Goal: Task Accomplishment & Management: Use online tool/utility

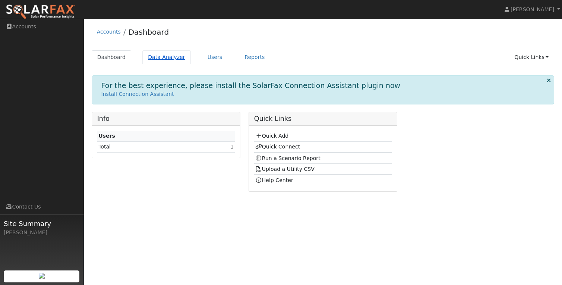
click at [166, 54] on link "Data Analyzer" at bounding box center [166, 57] width 48 height 14
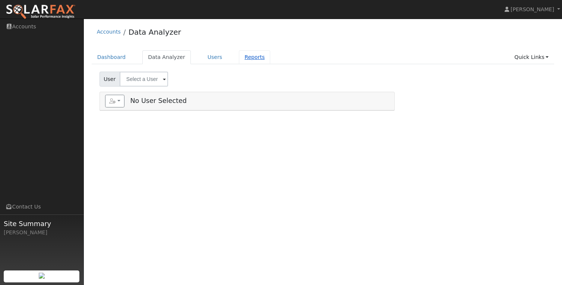
click at [240, 57] on link "Reports" at bounding box center [254, 57] width 31 height 14
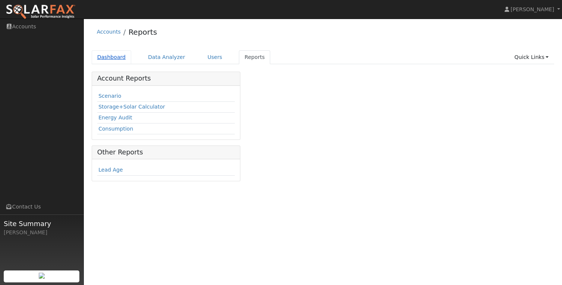
click at [117, 59] on link "Dashboard" at bounding box center [112, 57] width 40 height 14
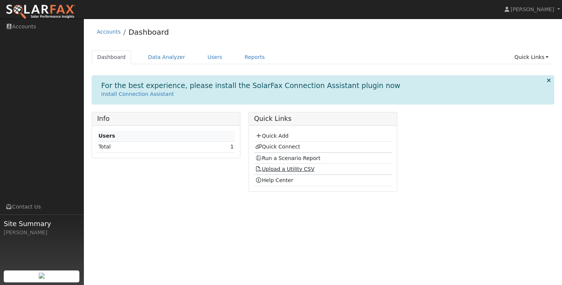
click at [283, 171] on link "Upload a Utility CSV" at bounding box center [284, 169] width 59 height 6
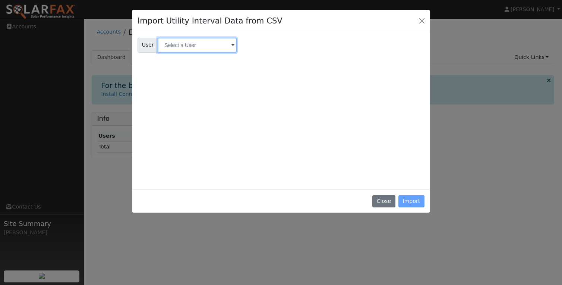
click at [214, 43] on input "text" at bounding box center [197, 45] width 79 height 15
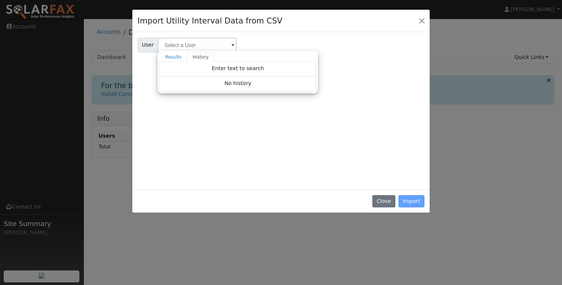
click at [251, 47] on div "User User Results History Enter text to search Enter text to search No history …" at bounding box center [281, 44] width 290 height 18
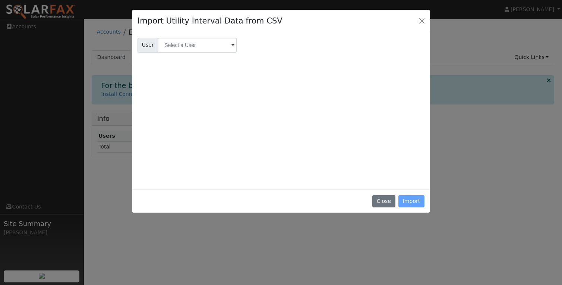
click at [409, 203] on div "Close Import" at bounding box center [280, 200] width 297 height 23
click at [387, 200] on button "Close" at bounding box center [383, 201] width 23 height 13
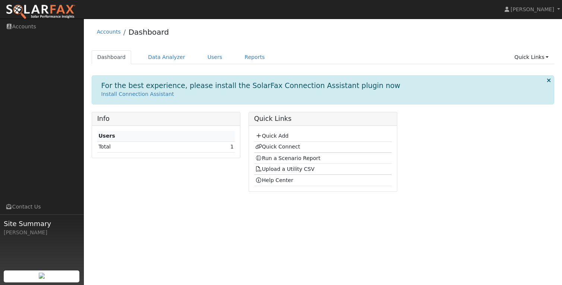
click at [105, 35] on li "Accounts" at bounding box center [109, 34] width 24 height 12
click at [105, 34] on link "Accounts" at bounding box center [109, 32] width 24 height 6
click at [208, 58] on link "Users" at bounding box center [215, 57] width 26 height 14
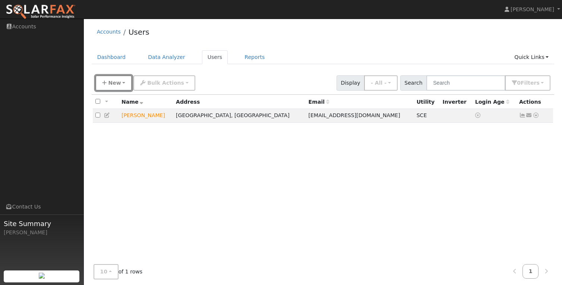
click at [125, 85] on button "New" at bounding box center [113, 82] width 37 height 15
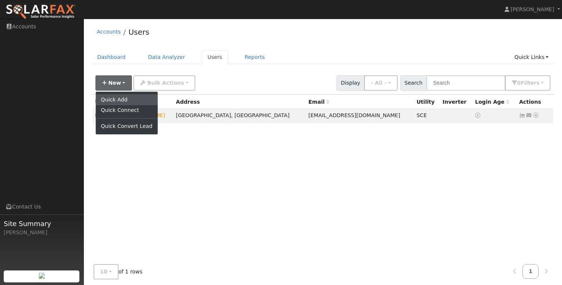
click at [119, 97] on link "Quick Add" at bounding box center [127, 99] width 62 height 10
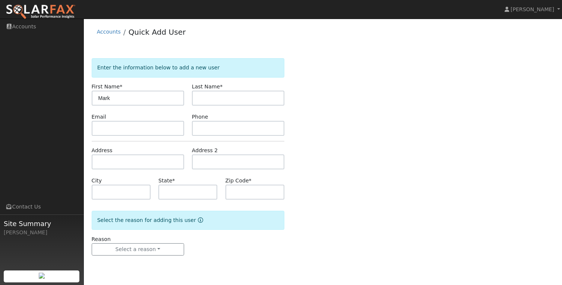
type input "Mark"
type input "Elrod"
click at [164, 123] on input "text" at bounding box center [138, 128] width 92 height 15
type input "m"
click at [172, 128] on input "text" at bounding box center [138, 128] width 92 height 15
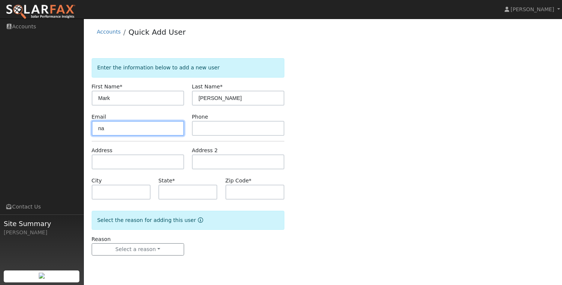
type input "n"
type input "mark1elrod@yahoo.com"
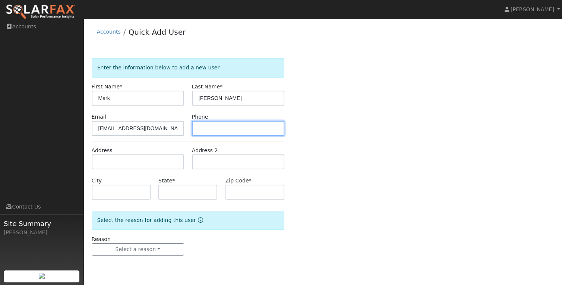
paste input "‭(206) 409-0302‬"
type input "‭(206) 409-0302‬"
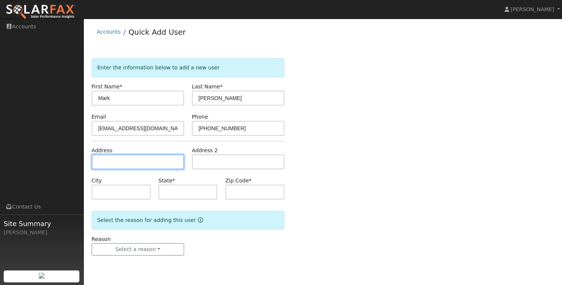
click at [156, 162] on input "text" at bounding box center [138, 161] width 92 height 15
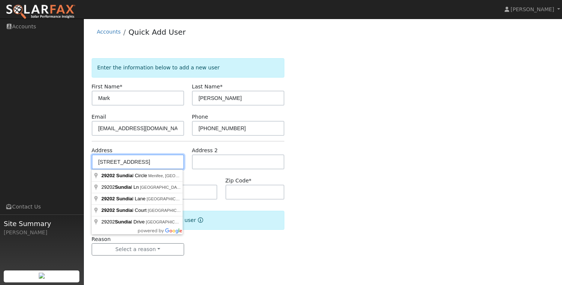
type input "[STREET_ADDRESS]"
type input "Menifee"
type input "CA"
type input "92584"
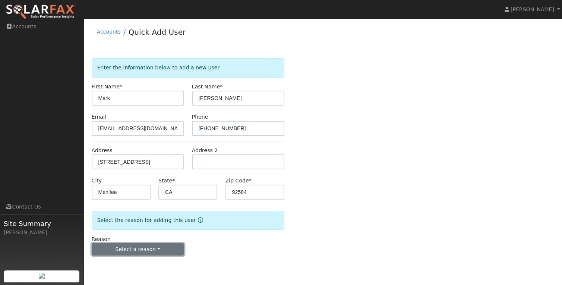
click at [140, 250] on button "Select a reason" at bounding box center [138, 249] width 92 height 13
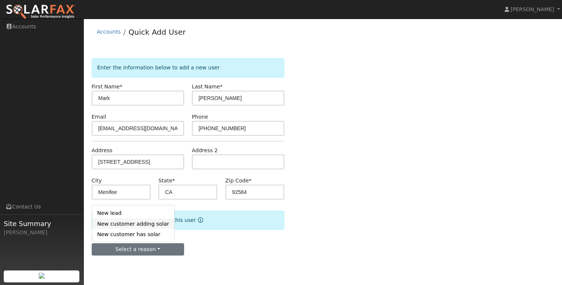
click at [147, 224] on link "New customer adding solar" at bounding box center [133, 223] width 82 height 10
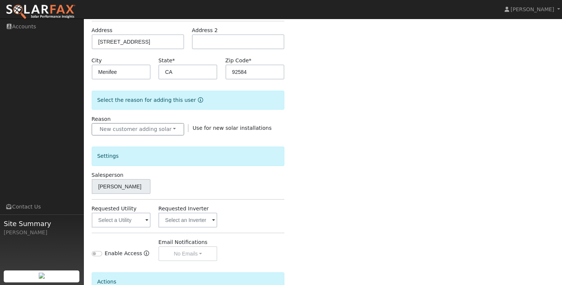
scroll to position [121, 0]
click at [141, 220] on input "text" at bounding box center [121, 219] width 59 height 15
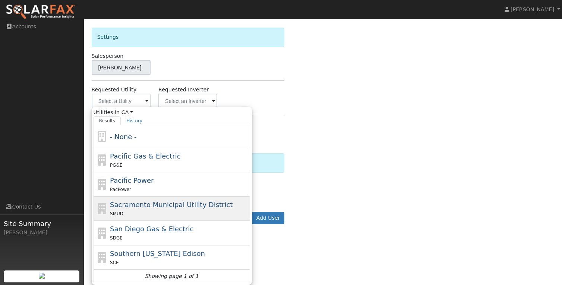
click at [142, 252] on span "Southern [US_STATE] Edison" at bounding box center [157, 253] width 95 height 8
type input "Southern [US_STATE] Edison"
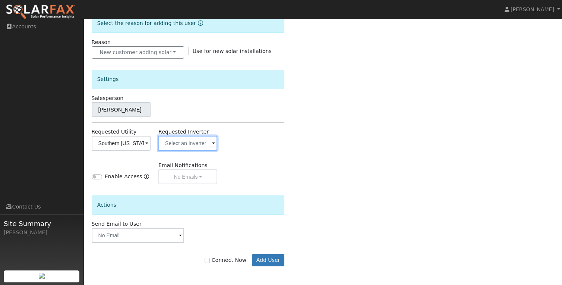
click at [151, 140] on input "text" at bounding box center [121, 143] width 59 height 15
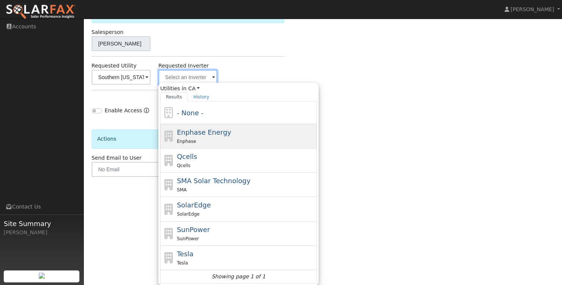
scroll to position [263, 0]
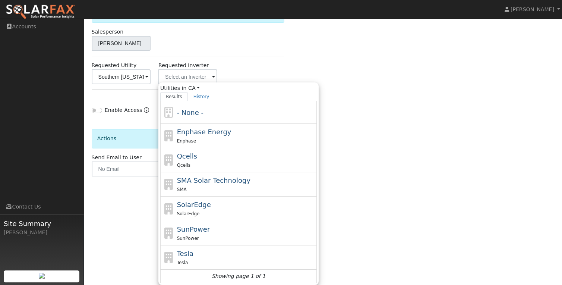
click at [399, 126] on div "Enter the information below to add a new user First Name * Mark Last Name * Elr…" at bounding box center [323, 5] width 463 height 420
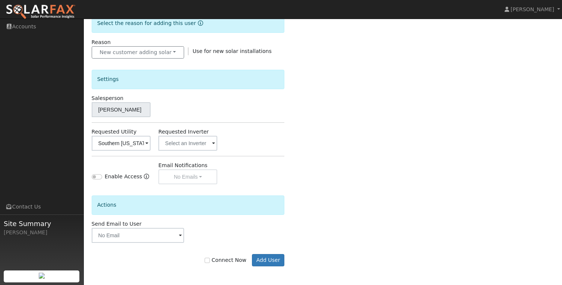
scroll to position [197, 0]
click at [148, 142] on span at bounding box center [146, 143] width 3 height 9
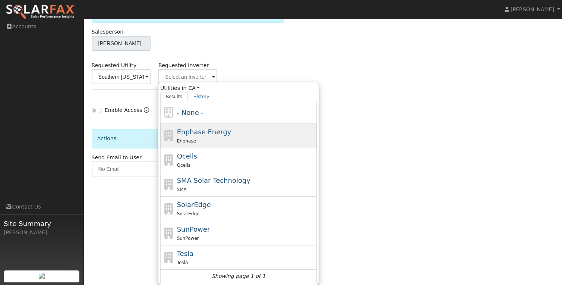
click at [207, 129] on span "Enphase Energy" at bounding box center [204, 132] width 54 height 8
type input "Enphase Energy"
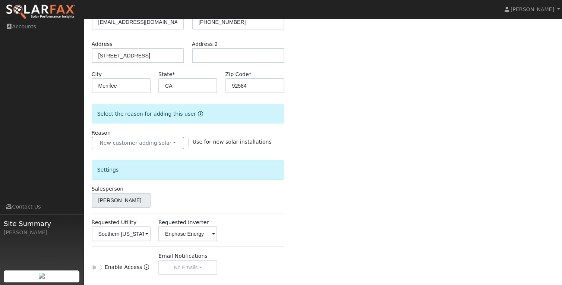
scroll to position [123, 0]
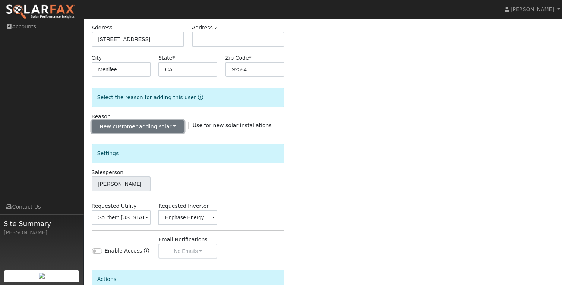
click at [174, 124] on button "New customer adding solar" at bounding box center [138, 126] width 92 height 13
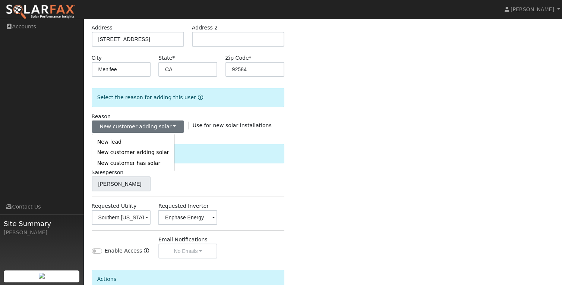
click at [261, 134] on div "Settings" at bounding box center [188, 150] width 201 height 35
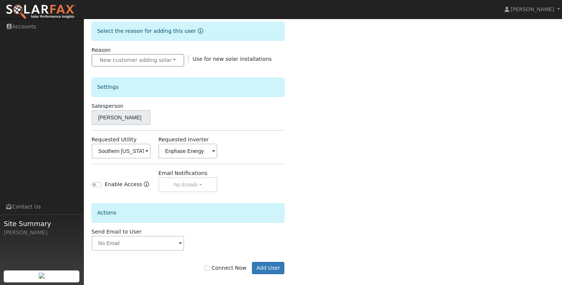
scroll to position [197, 0]
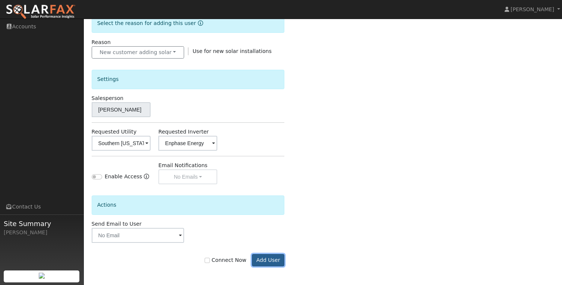
click at [267, 259] on button "Add User" at bounding box center [268, 260] width 32 height 13
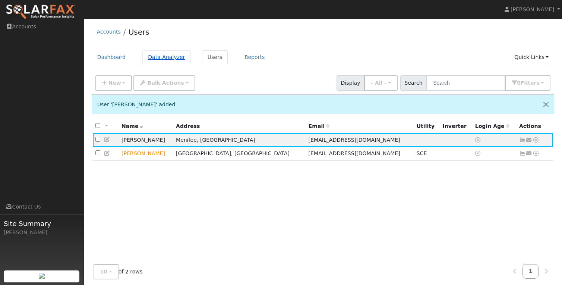
click at [164, 56] on link "Data Analyzer" at bounding box center [166, 57] width 48 height 14
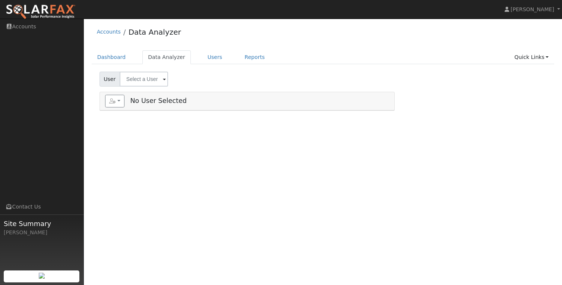
click at [142, 79] on input "text" at bounding box center [144, 79] width 48 height 15
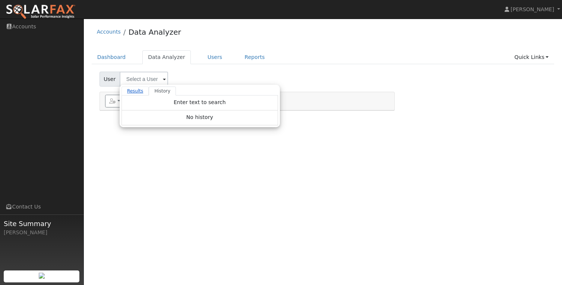
click at [137, 91] on link "Results" at bounding box center [135, 90] width 28 height 9
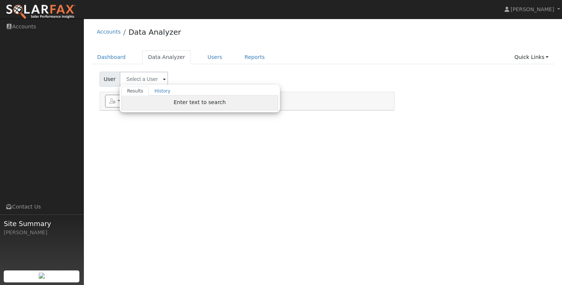
click at [177, 101] on span "Enter text to search" at bounding box center [200, 102] width 52 height 6
click at [161, 89] on link "History" at bounding box center [162, 90] width 27 height 9
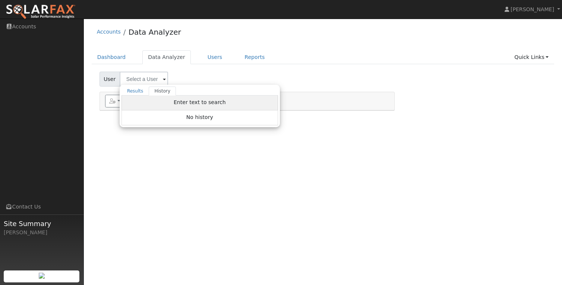
click at [180, 102] on span "Enter text to search" at bounding box center [200, 102] width 52 height 6
click at [185, 121] on div "No history" at bounding box center [199, 117] width 156 height 15
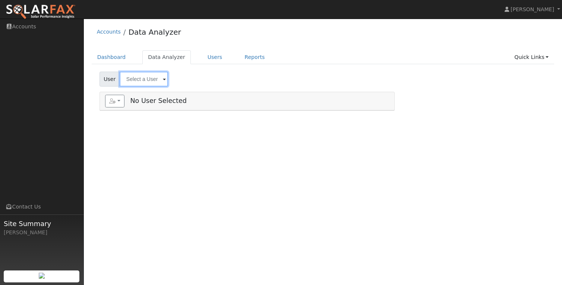
click at [146, 80] on input "text" at bounding box center [144, 79] width 48 height 15
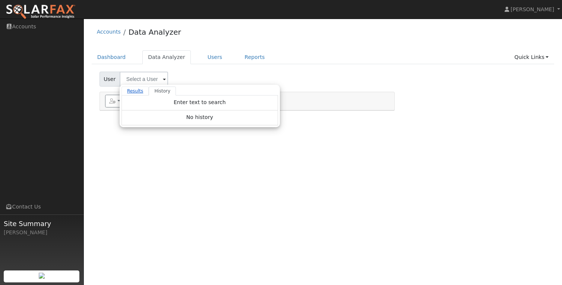
click at [132, 93] on link "Results" at bounding box center [135, 90] width 28 height 9
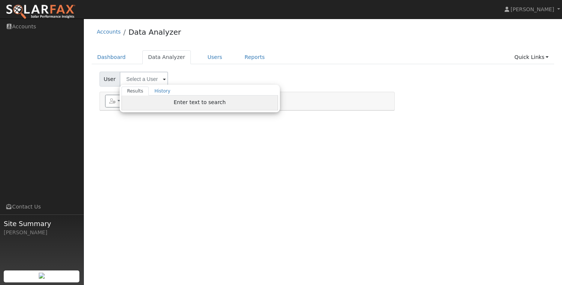
click at [135, 103] on div "Enter text to search" at bounding box center [199, 102] width 156 height 15
click at [107, 55] on link "Dashboard" at bounding box center [112, 57] width 40 height 14
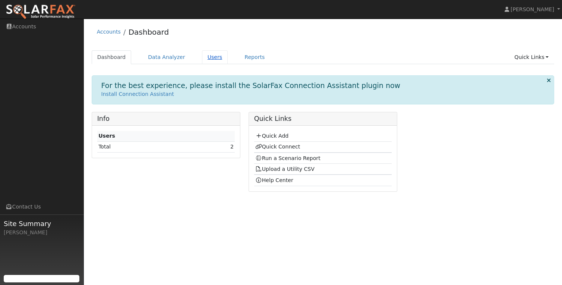
click at [211, 58] on link "Users" at bounding box center [215, 57] width 26 height 14
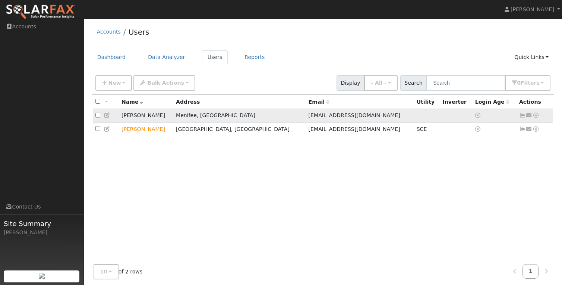
click at [534, 116] on icon at bounding box center [535, 115] width 7 height 5
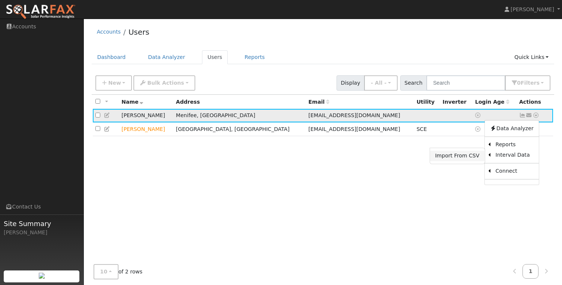
click at [474, 155] on link "Import From CSV" at bounding box center [457, 156] width 55 height 10
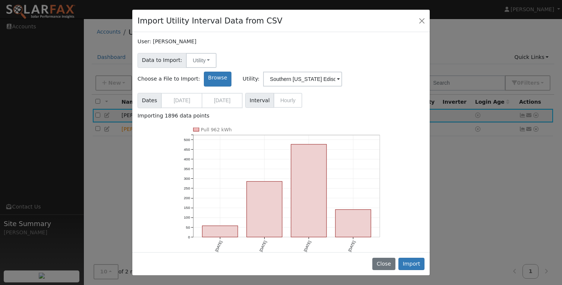
scroll to position [18, 0]
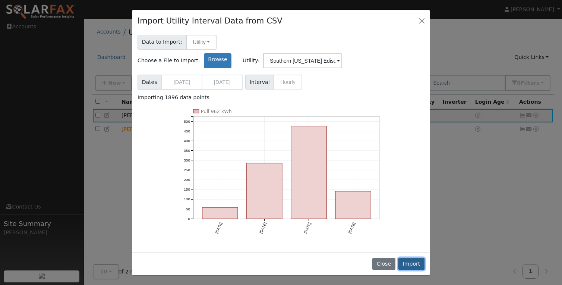
click at [409, 261] on button "Import" at bounding box center [411, 263] width 26 height 13
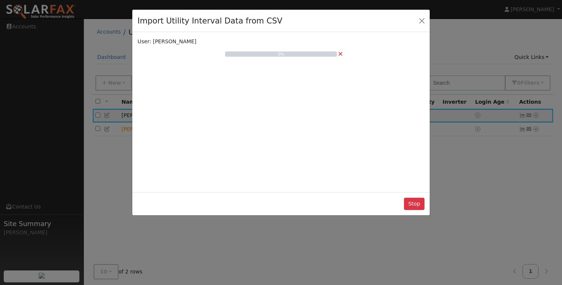
scroll to position [0, 0]
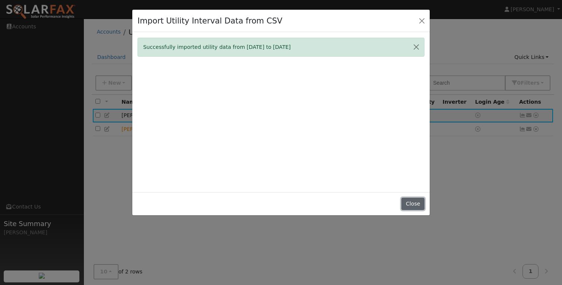
click at [413, 205] on button "Close" at bounding box center [412, 203] width 23 height 13
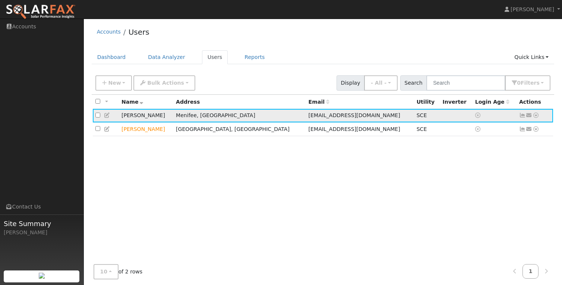
click at [522, 114] on icon at bounding box center [522, 115] width 7 height 5
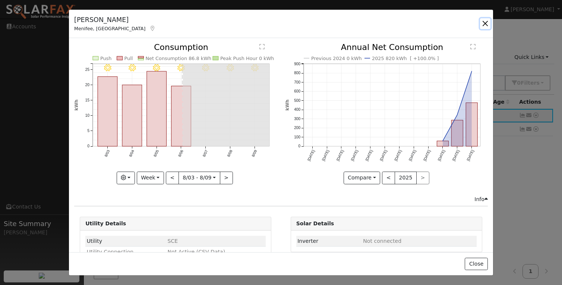
click at [485, 25] on button "button" at bounding box center [485, 23] width 10 height 10
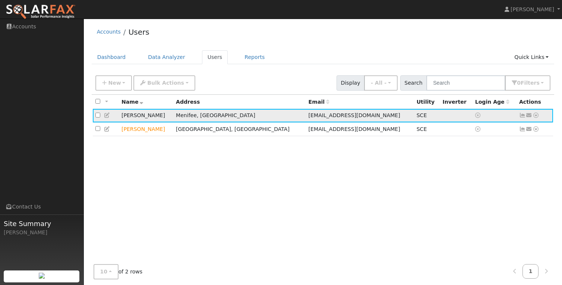
click at [534, 117] on icon at bounding box center [535, 115] width 7 height 5
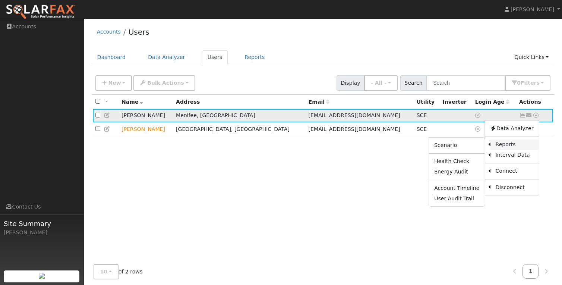
click at [503, 142] on link "Reports" at bounding box center [514, 144] width 48 height 10
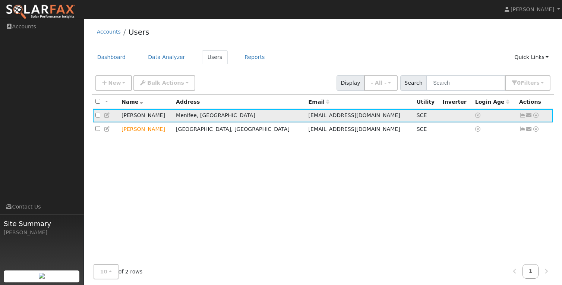
click at [538, 117] on icon at bounding box center [535, 115] width 7 height 5
click at [528, 131] on link "Data Analyzer" at bounding box center [511, 128] width 54 height 10
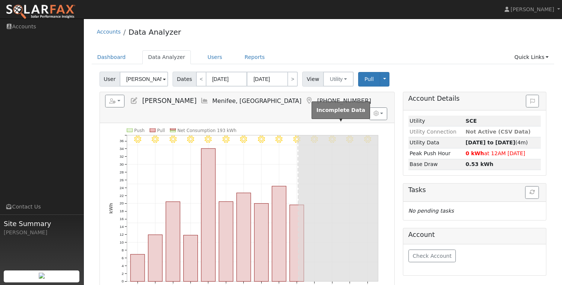
scroll to position [14, 0]
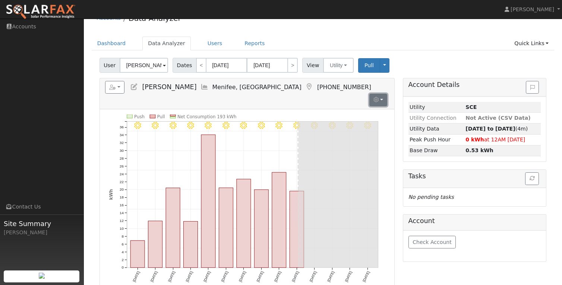
click at [385, 94] on button "button" at bounding box center [378, 100] width 18 height 13
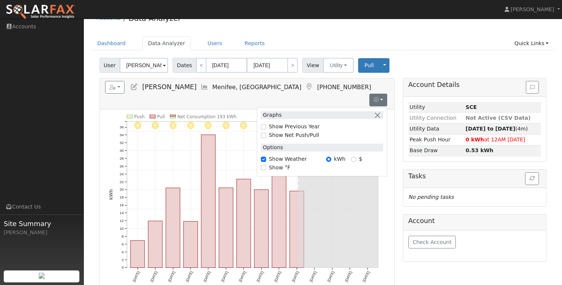
click at [335, 83] on h5 "Reports Scenario Health Check Energy Audit Account Timeline User Audit Trail In…" at bounding box center [247, 87] width 284 height 13
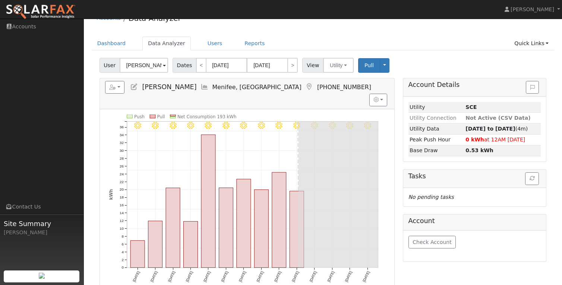
scroll to position [0, 0]
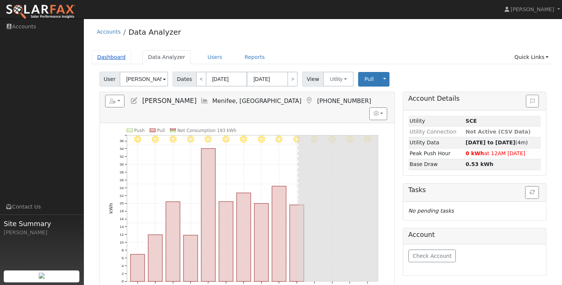
click at [117, 57] on link "Dashboard" at bounding box center [112, 57] width 40 height 14
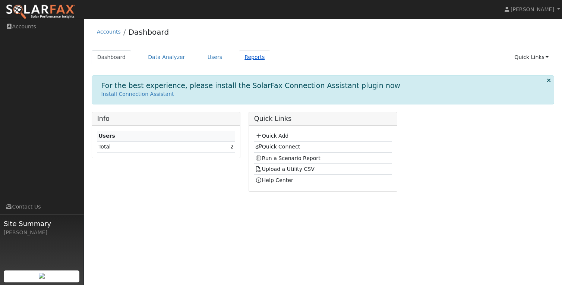
click at [243, 60] on link "Reports" at bounding box center [254, 57] width 31 height 14
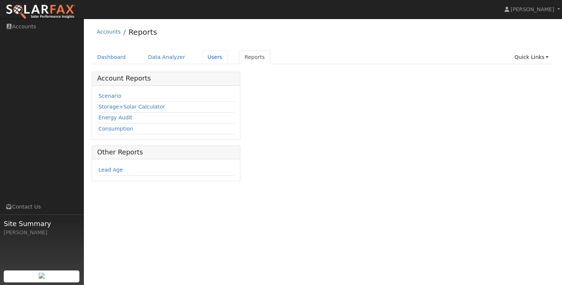
click at [213, 57] on link "Users" at bounding box center [215, 57] width 26 height 14
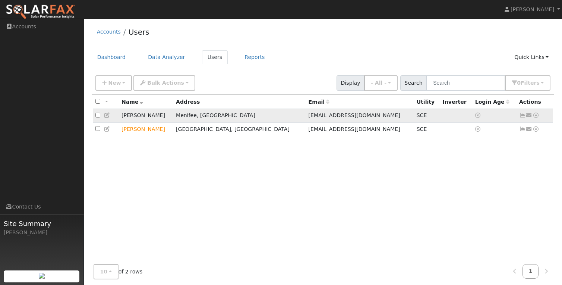
click at [536, 116] on icon at bounding box center [535, 115] width 7 height 5
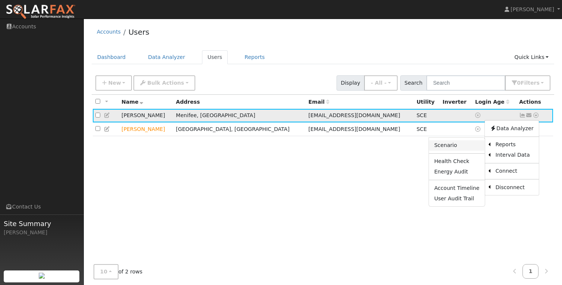
click at [469, 145] on link "Scenario" at bounding box center [457, 145] width 56 height 10
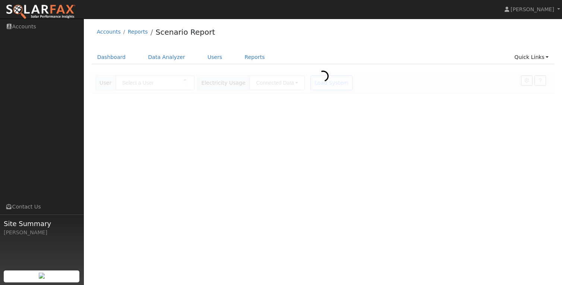
type input "[PERSON_NAME]"
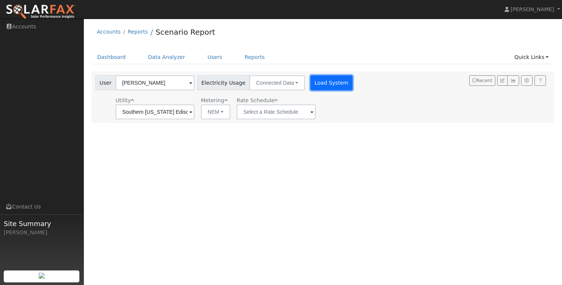
click at [314, 87] on button "Load System" at bounding box center [331, 82] width 42 height 15
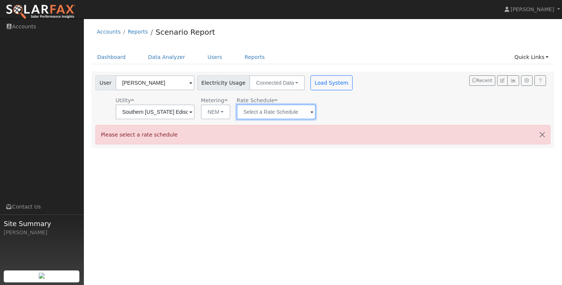
click at [194, 114] on input "text" at bounding box center [155, 111] width 79 height 15
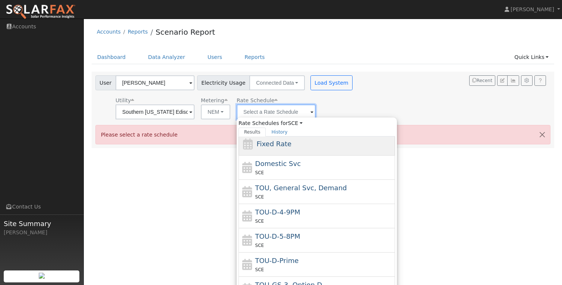
scroll to position [26, 0]
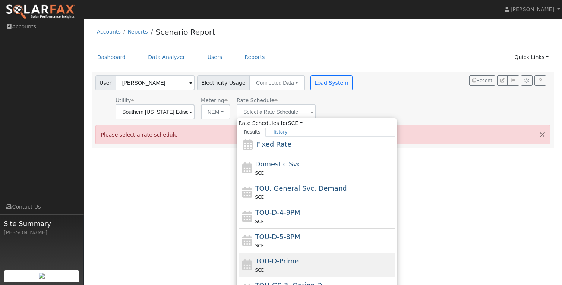
click at [288, 256] on div "TOU-D-Prime SCE" at bounding box center [324, 265] width 138 height 18
type input "TOU-D-Prime"
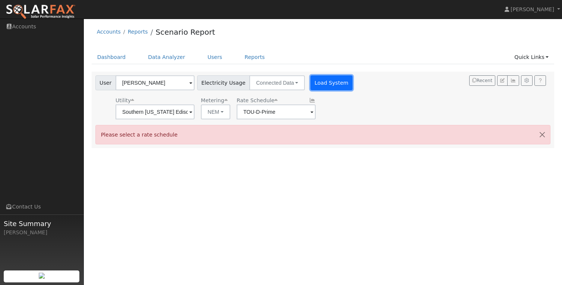
click at [318, 86] on button "Load System" at bounding box center [331, 82] width 42 height 15
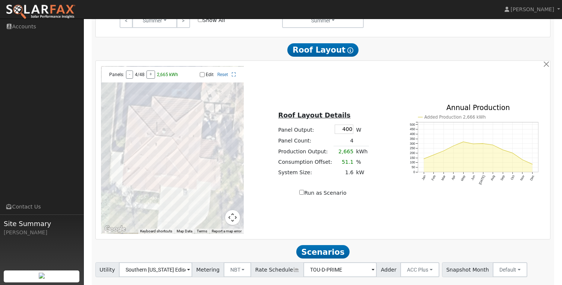
scroll to position [472, 0]
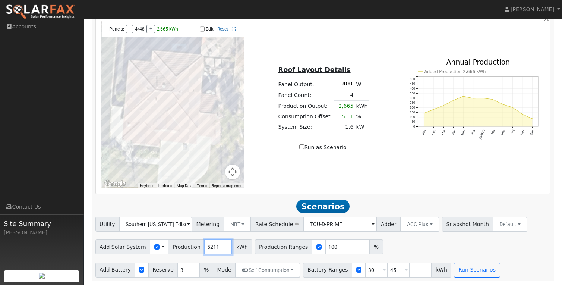
click at [209, 247] on input "5211" at bounding box center [218, 246] width 28 height 15
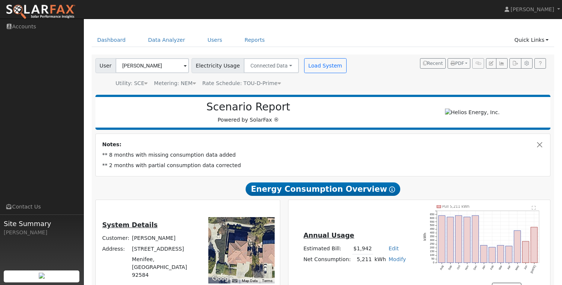
scroll to position [19, 0]
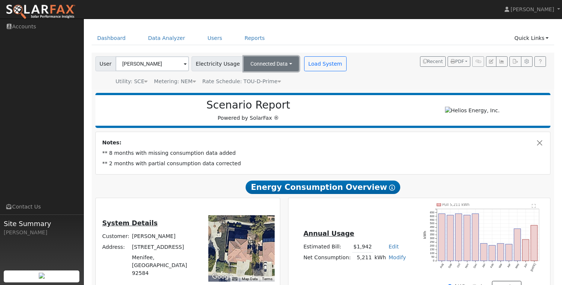
click at [279, 69] on button "Connected Data" at bounding box center [271, 63] width 55 height 15
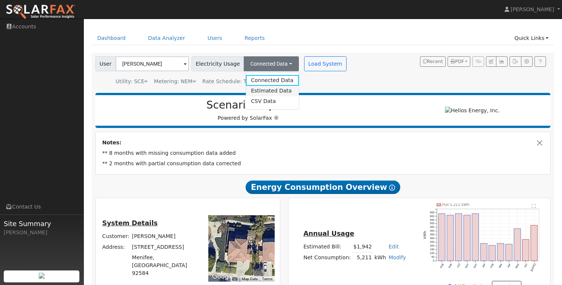
click at [268, 92] on link "Estimated Data" at bounding box center [272, 91] width 53 height 10
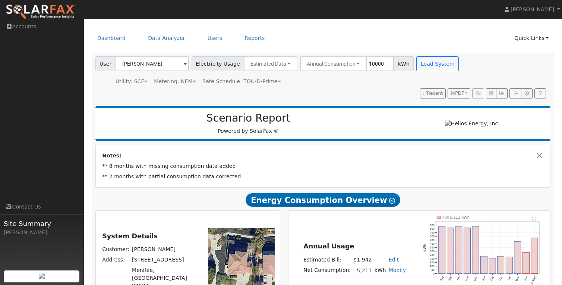
type input "10000"
click at [350, 91] on div "User Mark Elrod Account Default Account Default Account 29202 Sundial Circle, M…" at bounding box center [321, 76] width 455 height 45
click at [416, 63] on button "Load System" at bounding box center [437, 63] width 42 height 15
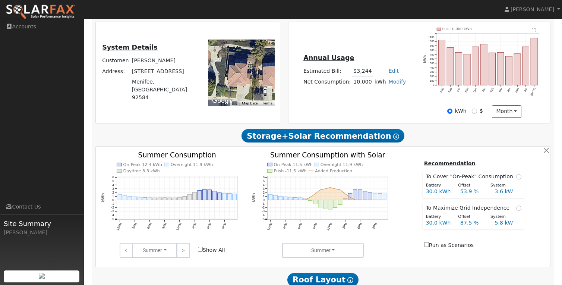
scroll to position [161, 0]
click at [389, 73] on link "Edit" at bounding box center [394, 70] width 10 height 6
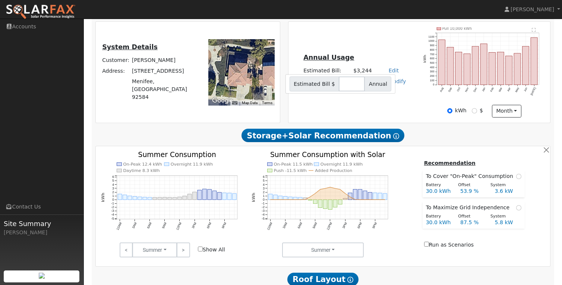
click at [390, 69] on td "Edit Estimated Bill $ Annual" at bounding box center [397, 70] width 20 height 11
click at [474, 112] on input "$" at bounding box center [474, 110] width 5 height 5
radio input "true"
click at [451, 113] on input "kWh" at bounding box center [449, 110] width 5 height 5
radio input "true"
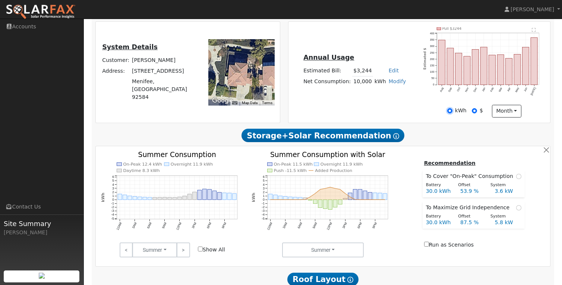
radio input "false"
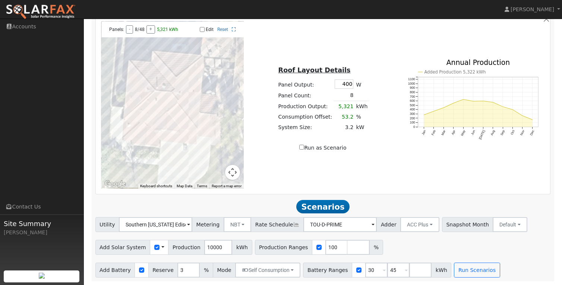
scroll to position [439, 0]
click at [351, 249] on input "number" at bounding box center [358, 247] width 22 height 15
type input "130"
click at [413, 250] on div "Add Solar System Use CSV Data Production 10000 kWh Production Ranges 100 130 %" at bounding box center [323, 246] width 458 height 18
click at [472, 272] on button "Run Scenarios" at bounding box center [477, 269] width 46 height 15
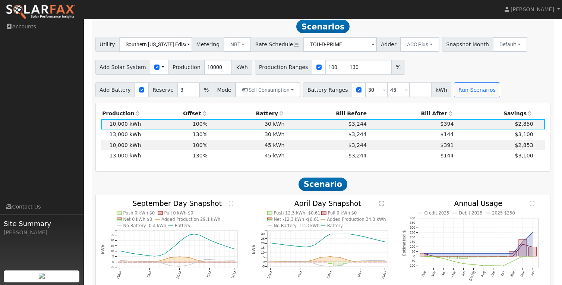
scroll to position [616, 0]
click at [383, 94] on span at bounding box center [384, 90] width 3 height 9
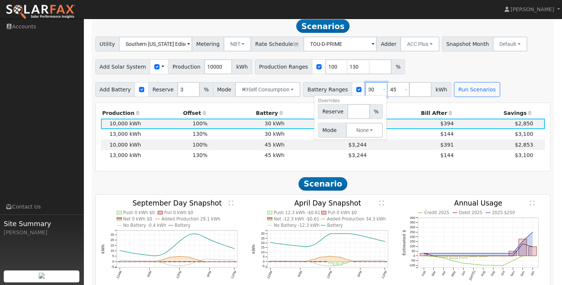
click at [365, 91] on input "30" at bounding box center [376, 89] width 22 height 15
type input "13.5"
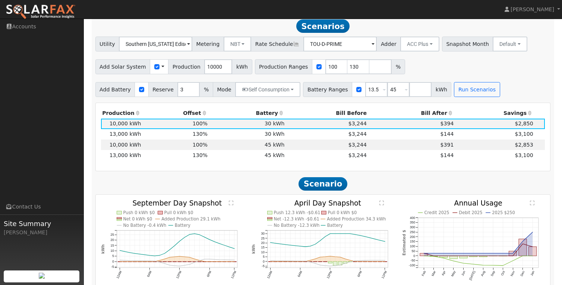
click at [456, 79] on div "Utility Southern California Edison Metering NBT NEM NBT Rate Schedule TOU-D-PRI…" at bounding box center [322, 67] width 463 height 60
click at [455, 74] on div "Add Solar System Use CSV Data Production 10000 kWh Production Ranges 100 130 %" at bounding box center [323, 66] width 458 height 18
click at [405, 94] on span at bounding box center [406, 90] width 3 height 9
type input "30"
click at [430, 74] on div "Add Solar System Use CSV Data Production 10000 kWh Production Ranges 100 130 %" at bounding box center [323, 66] width 458 height 18
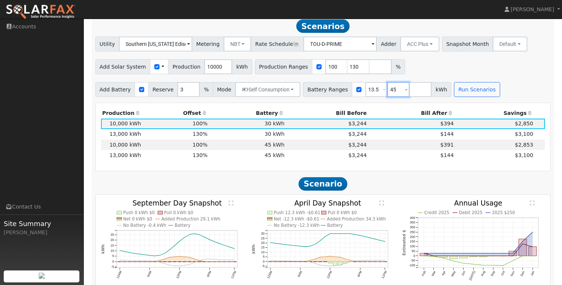
click at [388, 93] on input "45" at bounding box center [398, 89] width 22 height 15
type input "30"
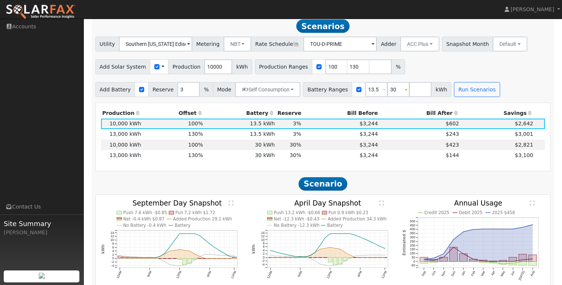
click at [427, 74] on div "Add Solar System Use CSV Data Production 10000 kWh Production Ranges 100 130 %" at bounding box center [323, 66] width 458 height 18
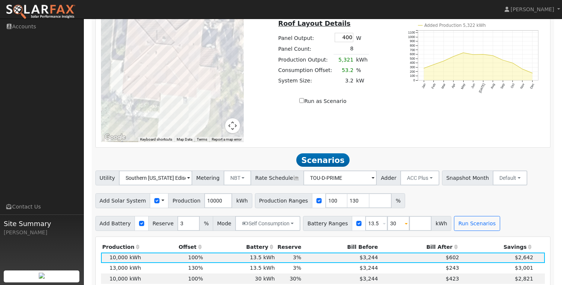
scroll to position [525, 0]
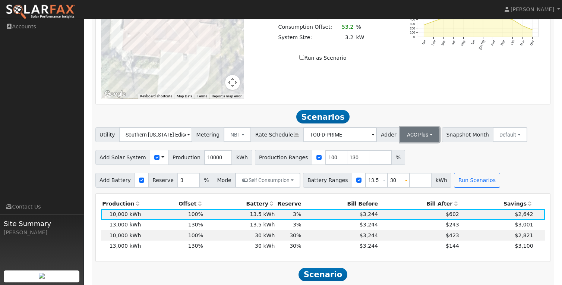
click at [415, 135] on button "ACC Plus" at bounding box center [419, 134] width 39 height 15
click at [414, 135] on button "ACC Plus" at bounding box center [419, 134] width 39 height 15
click at [233, 139] on button "NBT" at bounding box center [238, 134] width 28 height 15
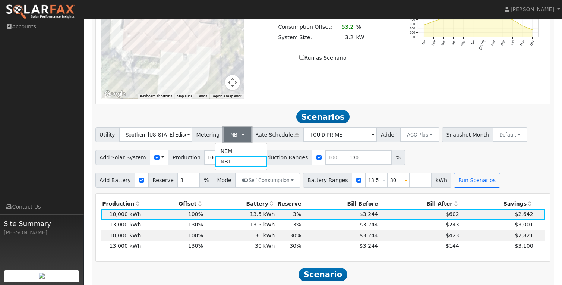
click at [233, 139] on button "NBT" at bounding box center [238, 134] width 28 height 15
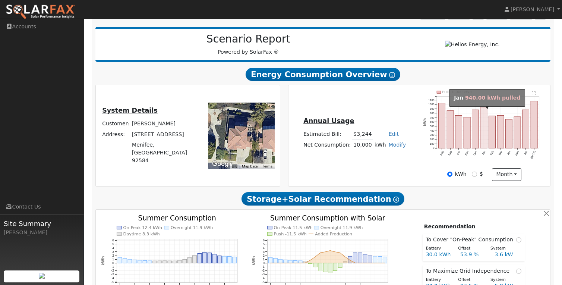
scroll to position [59, 0]
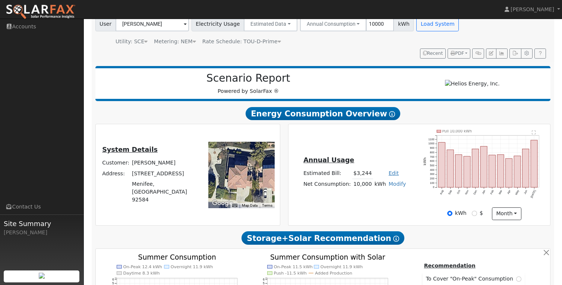
click at [389, 176] on link "Edit" at bounding box center [394, 173] width 10 height 6
click at [376, 152] on div "Annual Usage Estimated Bill: $3,244 Edit Estimated Bill $ Annual Net Consumptio…" at bounding box center [419, 175] width 259 height 90
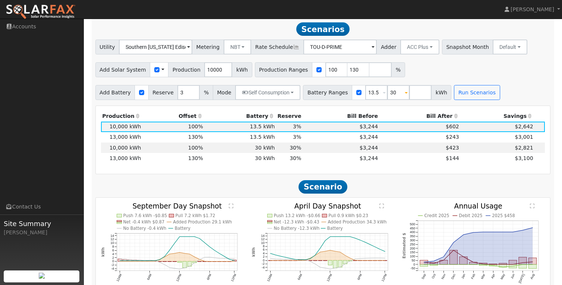
scroll to position [614, 0]
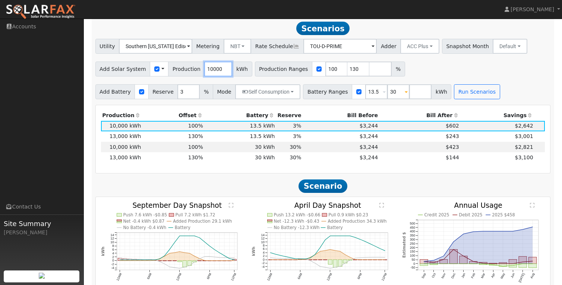
click at [216, 73] on input "10000" at bounding box center [218, 68] width 28 height 15
click at [431, 76] on div "Add Solar System Use CSV Data Production kWh Production Ranges 100 130 %" at bounding box center [323, 68] width 458 height 18
click at [472, 99] on button "Run Scenarios" at bounding box center [477, 91] width 46 height 15
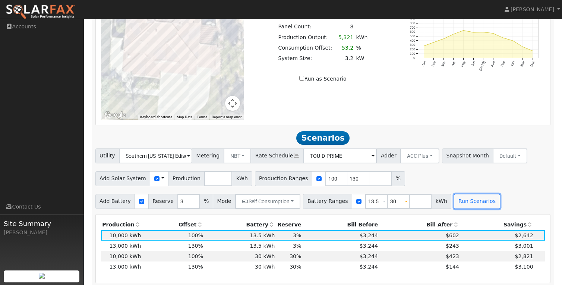
scroll to position [525, 0]
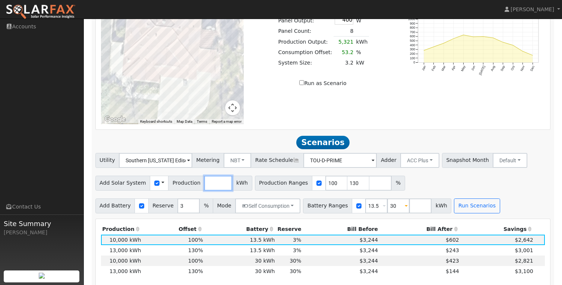
click at [209, 183] on input "number" at bounding box center [218, 182] width 28 height 15
click at [304, 87] on label "Run as Scenario" at bounding box center [322, 83] width 47 height 8
click at [304, 85] on input "Run as Scenario" at bounding box center [301, 82] width 5 height 5
checkbox input "true"
type input "5321"
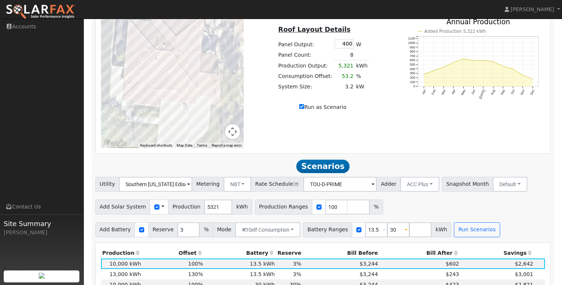
scroll to position [636, 0]
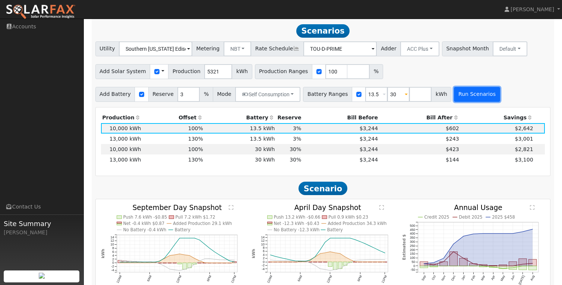
click at [460, 100] on button "Run Scenarios" at bounding box center [477, 94] width 46 height 15
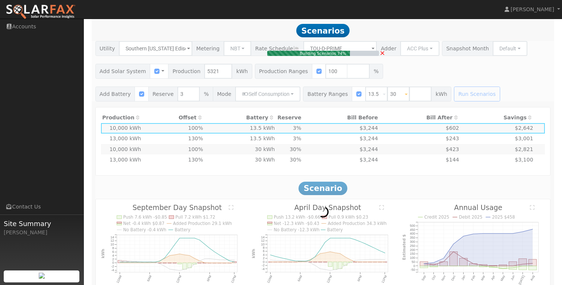
type input "3.2"
type input "$11,200"
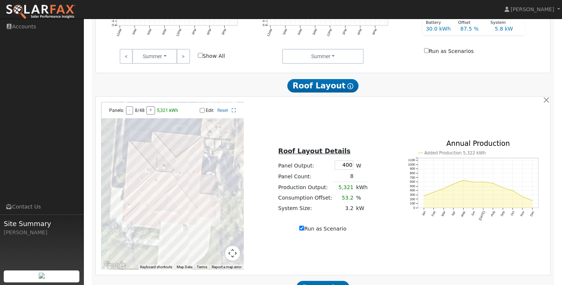
scroll to position [377, 0]
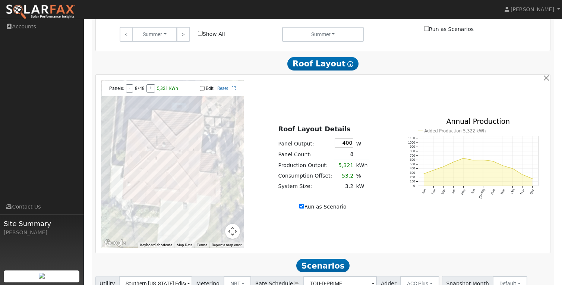
click at [171, 176] on div at bounding box center [172, 164] width 143 height 168
click at [170, 171] on div at bounding box center [172, 164] width 143 height 168
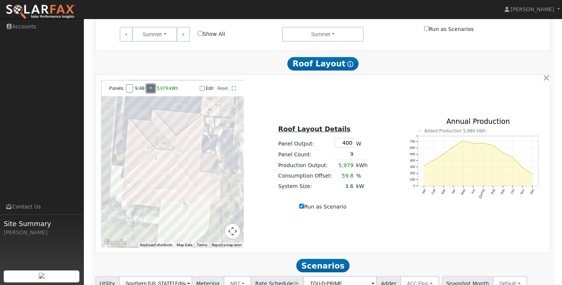
click at [152, 92] on button "+" at bounding box center [150, 88] width 9 height 8
click at [152, 92] on button "+" at bounding box center [153, 88] width 9 height 8
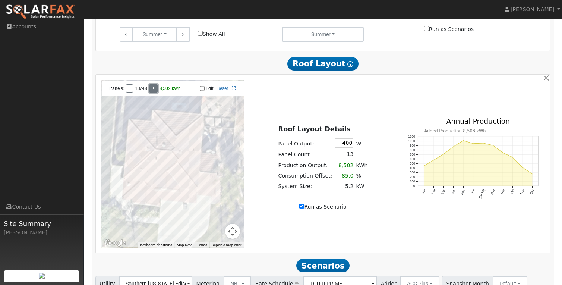
click at [152, 92] on button "+" at bounding box center [153, 88] width 9 height 8
type input "10383"
click at [152, 92] on button "+" at bounding box center [153, 88] width 9 height 8
click at [349, 142] on input "400" at bounding box center [344, 142] width 19 height 9
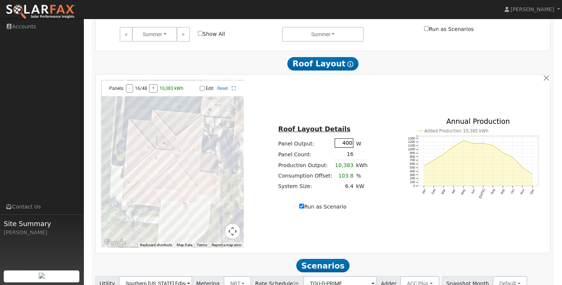
click at [349, 142] on input "400" at bounding box center [344, 142] width 19 height 9
type input "350"
click at [151, 91] on button "+" at bounding box center [153, 88] width 9 height 8
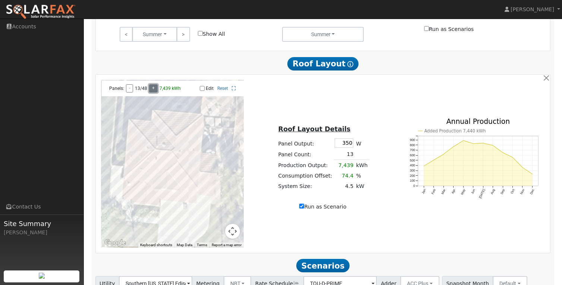
click at [151, 91] on button "+" at bounding box center [153, 88] width 9 height 8
click at [150, 91] on button "+" at bounding box center [153, 88] width 9 height 8
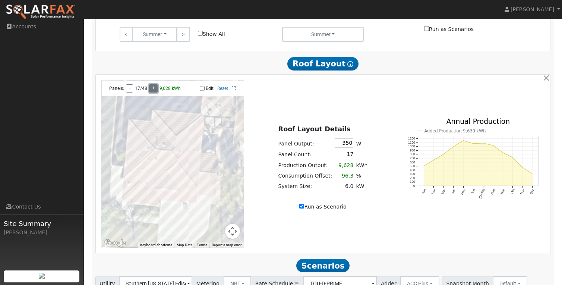
click at [150, 91] on button "+" at bounding box center [153, 88] width 9 height 8
type input "11236"
click at [151, 92] on button "+" at bounding box center [153, 88] width 9 height 8
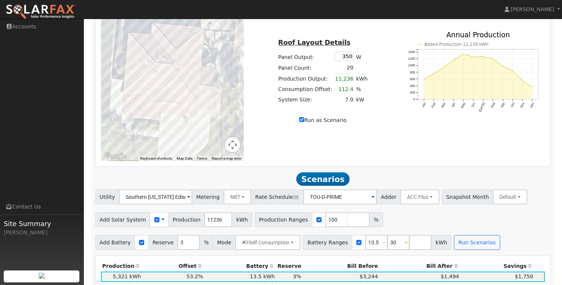
scroll to position [466, 0]
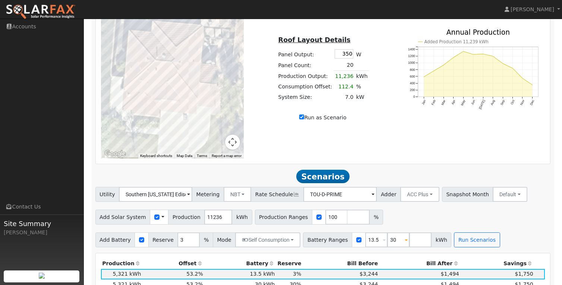
click at [319, 180] on span "Scenarios" at bounding box center [322, 176] width 53 height 13
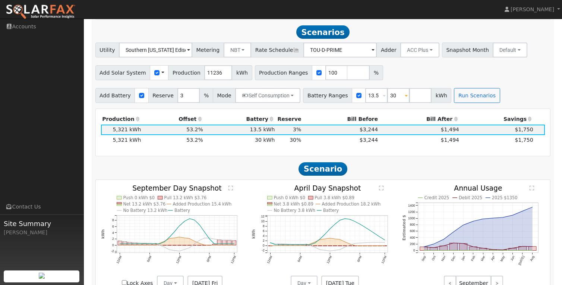
scroll to position [610, 0]
click at [460, 98] on button "Run Scenarios" at bounding box center [477, 95] width 46 height 15
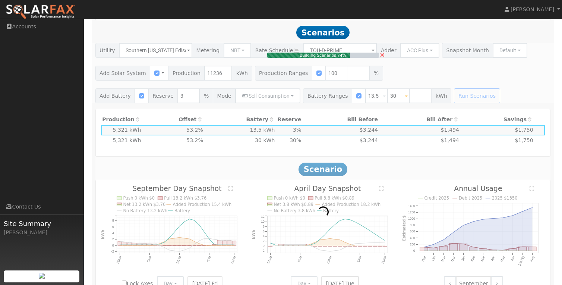
type input "7.0"
type input "$24,500"
type input "$7,350"
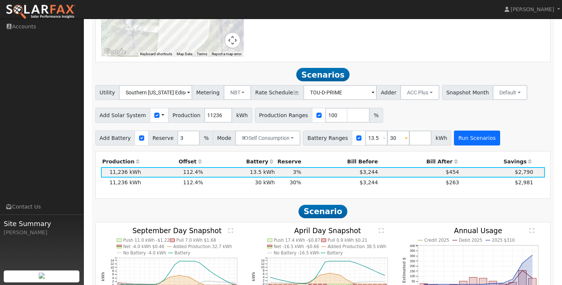
scroll to position [554, 0]
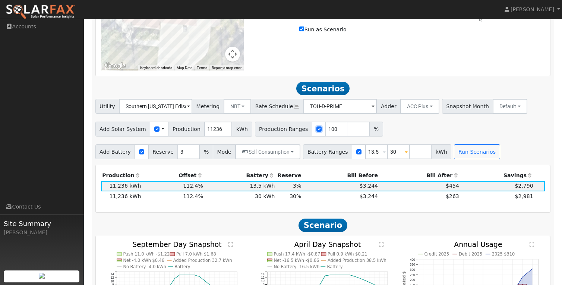
click at [316, 131] on input "checkbox" at bounding box center [318, 128] width 5 height 5
click at [316, 132] on input "checkbox" at bounding box center [318, 128] width 5 height 5
checkbox input "true"
click at [327, 132] on input "100" at bounding box center [336, 128] width 22 height 15
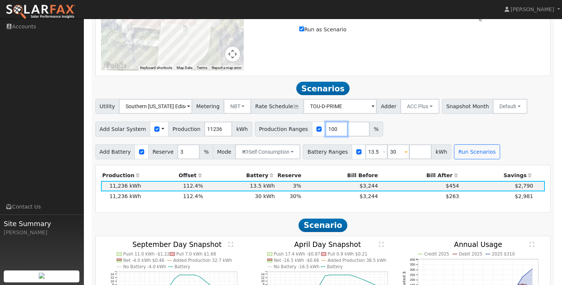
click at [327, 132] on input "100" at bounding box center [336, 128] width 22 height 15
type input "90"
click at [347, 130] on input "number" at bounding box center [358, 128] width 22 height 15
type input "130"
click at [429, 127] on div "Add Solar System Use CSV Data Production 11236 kWh Production Ranges 90 130 %" at bounding box center [323, 128] width 458 height 18
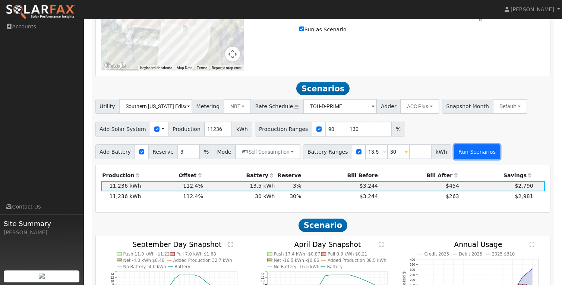
click at [456, 157] on button "Run Scenarios" at bounding box center [477, 151] width 46 height 15
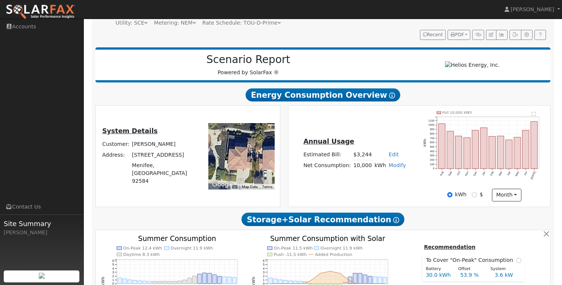
scroll to position [77, 0]
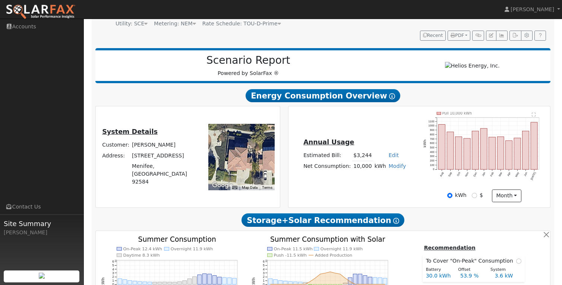
click at [393, 169] on link "Modify" at bounding box center [398, 166] width 18 height 6
click at [375, 179] on link "Add Consumption" at bounding box center [371, 178] width 62 height 10
type input "10000"
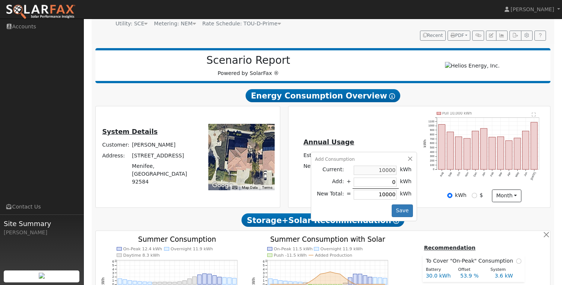
click at [407, 158] on div "Add Consumption Current: 10000 kWh Add: + 0 kWh New Total: = 10000 kWh Save" at bounding box center [364, 186] width 106 height 69
click at [407, 162] on button "button" at bounding box center [410, 159] width 6 height 6
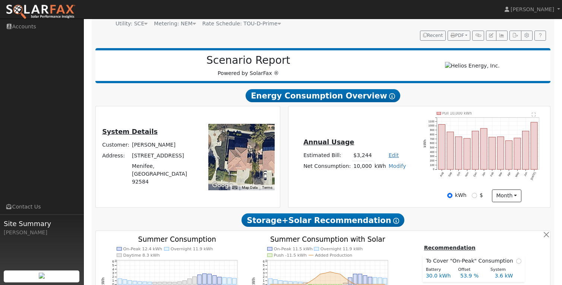
click at [390, 156] on link "Edit" at bounding box center [394, 155] width 10 height 6
click at [361, 170] on input "1" at bounding box center [352, 168] width 26 height 15
click at [361, 170] on input "2" at bounding box center [352, 168] width 26 height 15
click at [361, 170] on input "3" at bounding box center [352, 168] width 26 height 15
click at [361, 170] on input "4" at bounding box center [352, 168] width 26 height 15
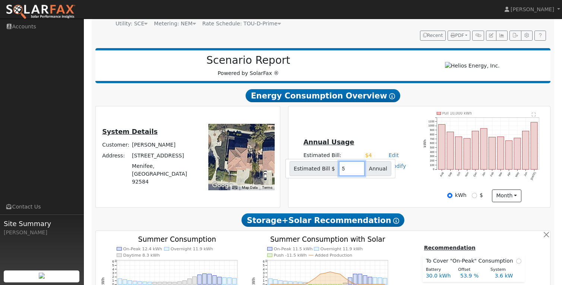
click at [361, 170] on input "5" at bounding box center [352, 168] width 26 height 15
click at [361, 170] on input "6" at bounding box center [352, 168] width 26 height 15
click at [361, 170] on input "7" at bounding box center [352, 168] width 26 height 15
click at [361, 170] on input "8" at bounding box center [352, 168] width 26 height 15
click at [361, 170] on input "9" at bounding box center [352, 168] width 26 height 15
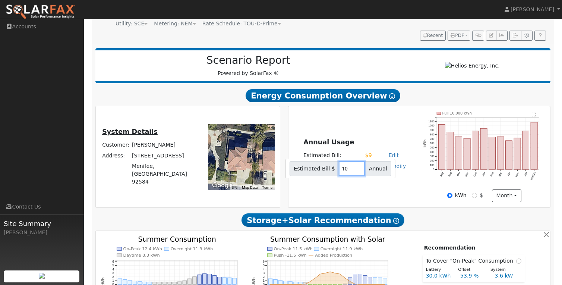
click at [361, 170] on input "10" at bounding box center [352, 168] width 26 height 15
click at [361, 170] on input "11" at bounding box center [352, 168] width 26 height 15
click at [361, 170] on input "12" at bounding box center [352, 168] width 26 height 15
click at [361, 170] on input "13" at bounding box center [352, 168] width 26 height 15
click at [361, 170] on input "14" at bounding box center [352, 168] width 26 height 15
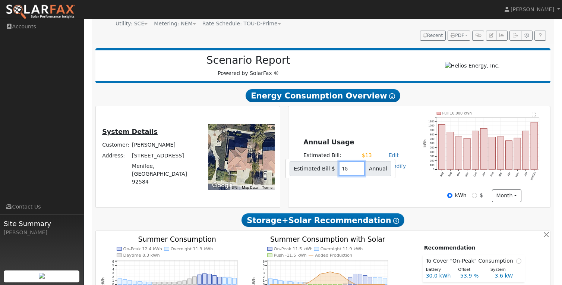
click at [361, 170] on input "15" at bounding box center [352, 168] width 26 height 15
click at [361, 170] on input "16" at bounding box center [352, 168] width 26 height 15
click at [344, 173] on input "16" at bounding box center [352, 168] width 26 height 15
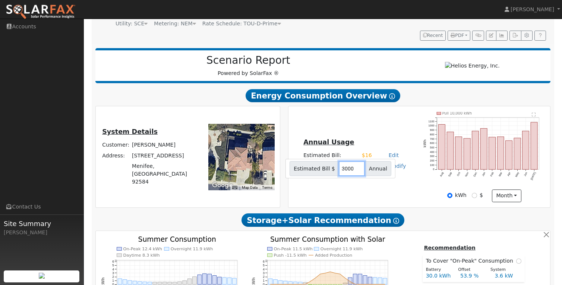
type input "3000"
click at [361, 197] on div "Annual Usage Estimated Bill: $3,000 Edit Estimated Bill $ 3000 Annual Net Consu…" at bounding box center [419, 157] width 259 height 90
click at [394, 168] on link "Modify" at bounding box center [398, 166] width 18 height 6
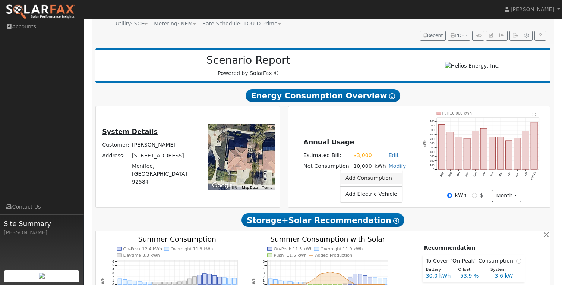
click at [383, 182] on link "Add Consumption" at bounding box center [371, 178] width 62 height 10
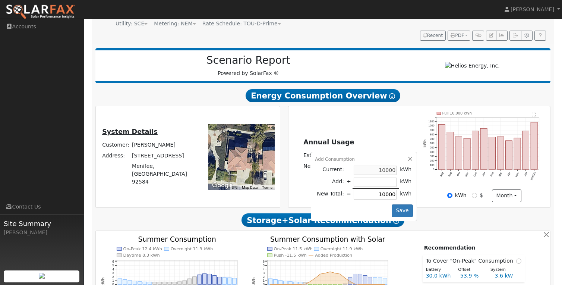
click at [403, 161] on div "Add Consumption" at bounding box center [364, 159] width 98 height 7
click at [410, 161] on div "Add Consumption Current: 10000 kWh Add: + kWh New Total: = 10000 kWh Save" at bounding box center [364, 186] width 106 height 69
click at [407, 159] on button "button" at bounding box center [410, 159] width 6 height 6
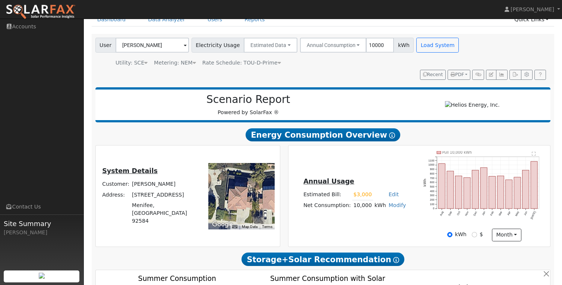
scroll to position [0, 0]
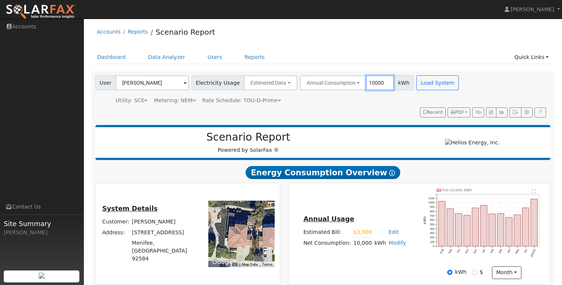
click at [366, 80] on input "10000" at bounding box center [380, 82] width 28 height 15
click at [364, 106] on div "User Mark Elrod Account Default Account Default Account 29202 Sundial Circle, M…" at bounding box center [321, 95] width 455 height 45
click at [433, 78] on button "Load System" at bounding box center [437, 82] width 42 height 15
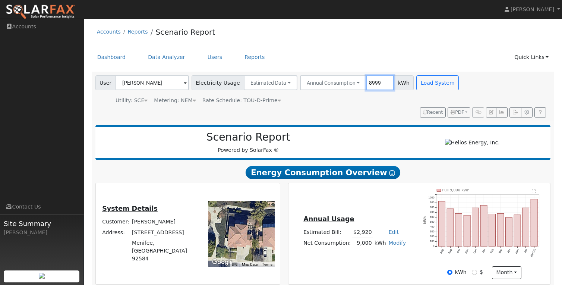
click at [377, 83] on input "8999" at bounding box center [380, 82] width 28 height 15
click at [369, 83] on input "8999" at bounding box center [380, 82] width 28 height 15
type input "8000"
click at [370, 116] on div "User Mark Elrod Account Default Account Default Account 29202 Sundial Circle, M…" at bounding box center [321, 95] width 455 height 45
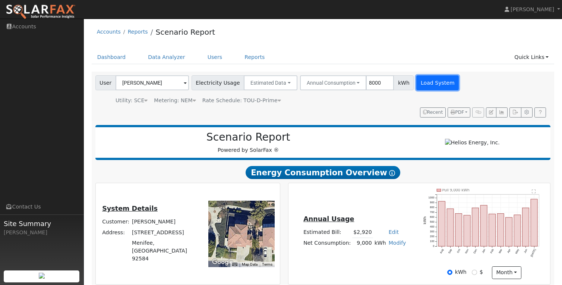
click at [427, 88] on button "Load System" at bounding box center [437, 82] width 42 height 15
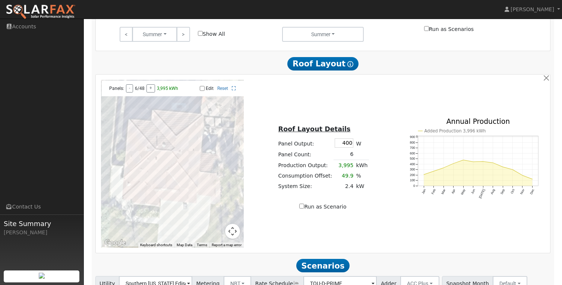
scroll to position [374, 0]
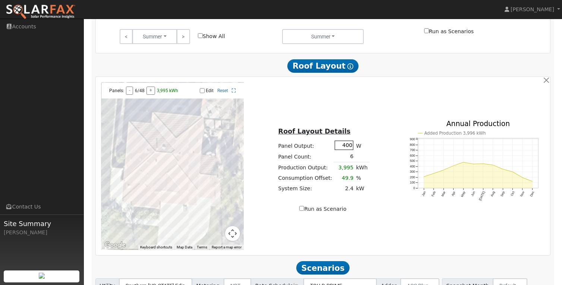
click at [344, 147] on input "400" at bounding box center [344, 144] width 19 height 9
type input "350"
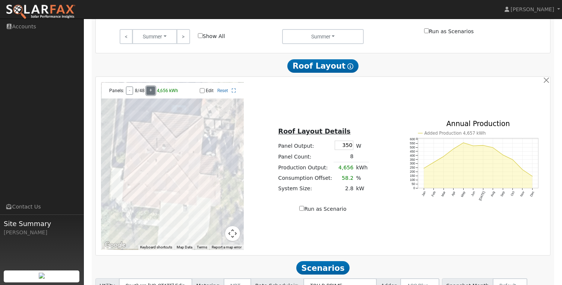
click at [148, 94] on button "+" at bounding box center [150, 90] width 9 height 8
click at [149, 94] on button "+" at bounding box center [153, 90] width 9 height 8
click at [149, 95] on button "+" at bounding box center [153, 90] width 9 height 8
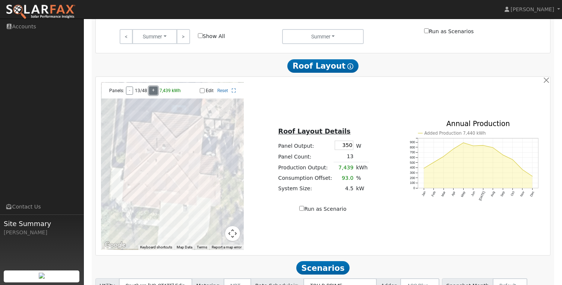
click at [149, 95] on button "+" at bounding box center [153, 90] width 9 height 8
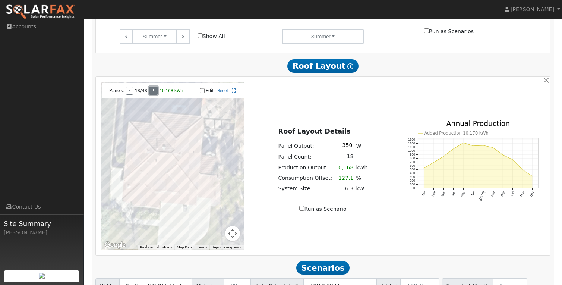
click at [149, 95] on button "+" at bounding box center [153, 90] width 9 height 8
click at [301, 211] on input "Run as Scenario" at bounding box center [301, 208] width 5 height 5
checkbox input "true"
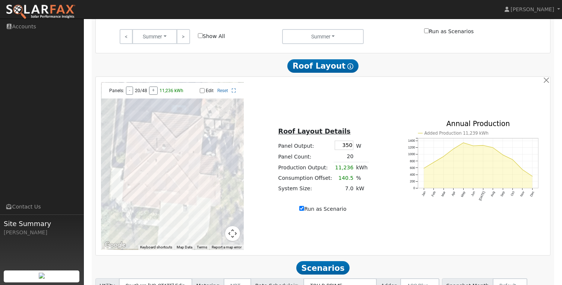
type input "11236"
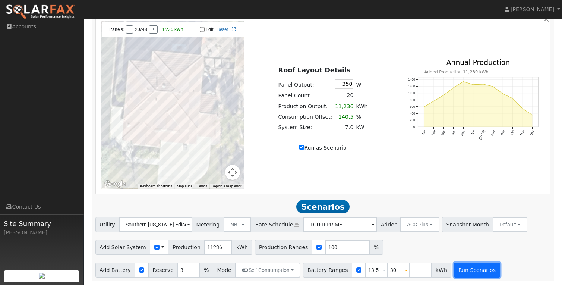
click at [458, 269] on button "Run Scenarios" at bounding box center [477, 269] width 46 height 15
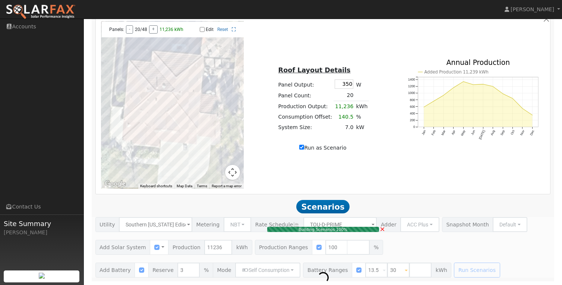
type input "7.0"
type input "$24,500"
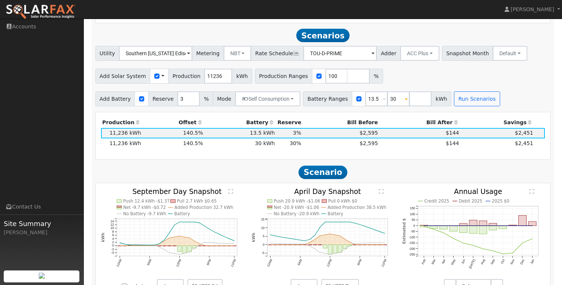
scroll to position [597, 0]
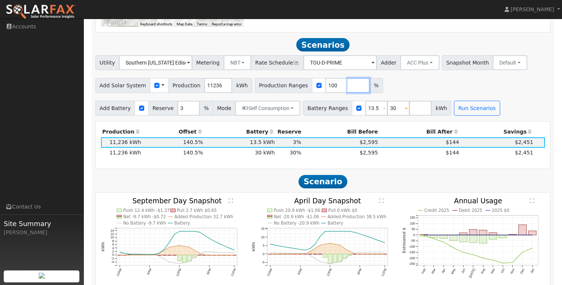
click at [349, 86] on input "number" at bounding box center [358, 85] width 22 height 15
type input "130"
click at [439, 98] on div "Utility Southern California Edison Metering NBT NEM NBT Rate Schedule TOU-D-PRI…" at bounding box center [322, 85] width 463 height 60
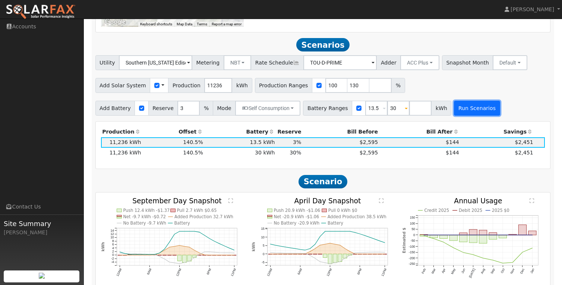
click at [465, 105] on button "Run Scenarios" at bounding box center [477, 108] width 46 height 15
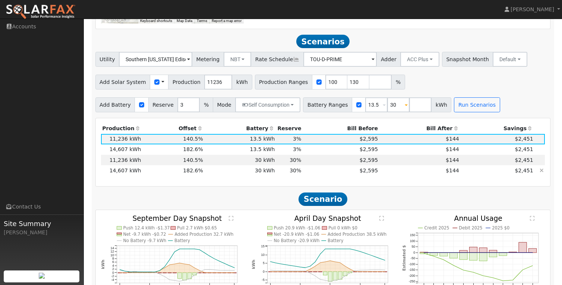
scroll to position [599, 0]
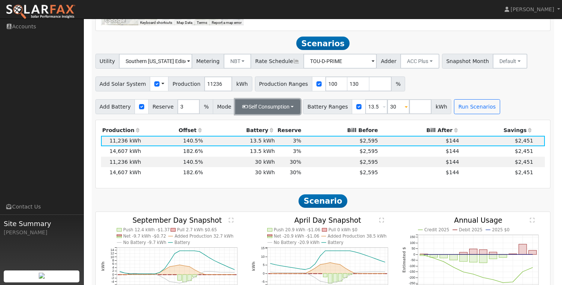
click at [287, 108] on button "Self Consumption" at bounding box center [267, 106] width 65 height 15
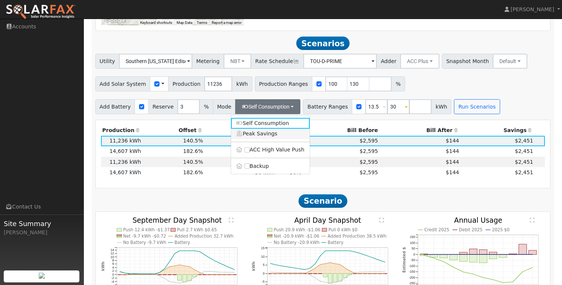
click at [271, 138] on link "Peak Savings" at bounding box center [270, 134] width 79 height 10
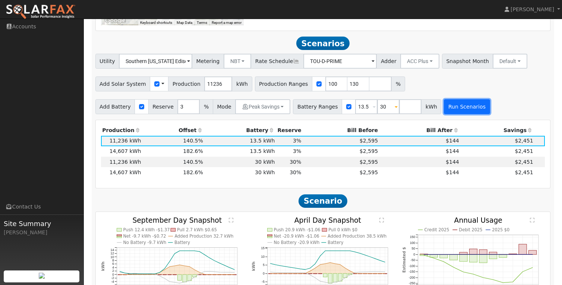
click at [466, 107] on button "Run Scenarios" at bounding box center [467, 106] width 46 height 15
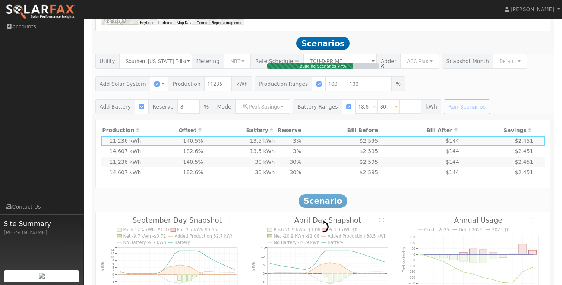
scroll to position [616, 0]
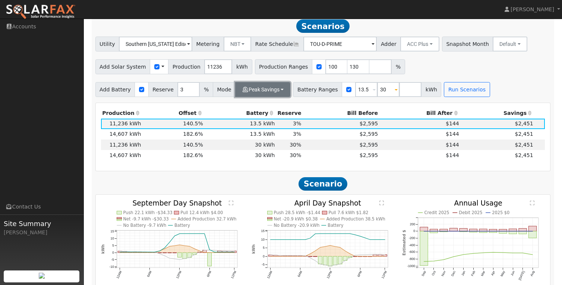
click at [274, 94] on button "Peak Savings" at bounding box center [262, 89] width 55 height 15
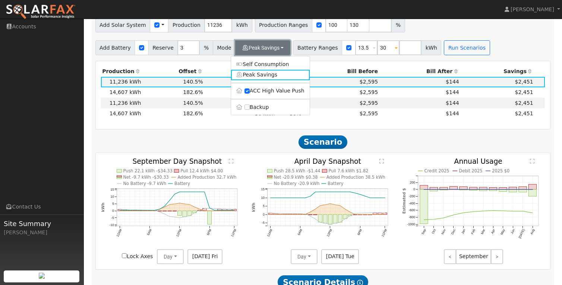
scroll to position [656, 0]
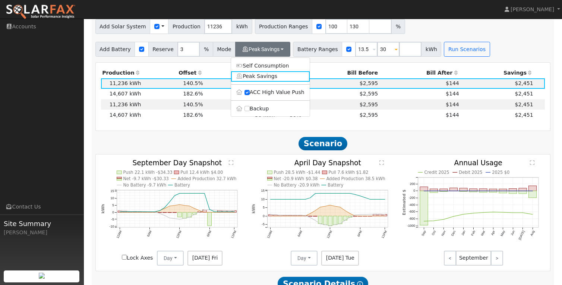
click at [504, 65] on div "Production Offset Battery Reserve Mode ACC Push Incentive Bill Before Bill Afte…" at bounding box center [322, 96] width 455 height 69
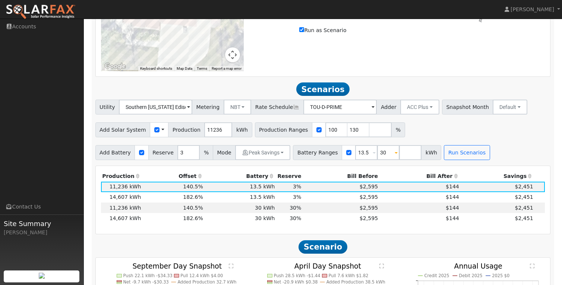
scroll to position [560, 0]
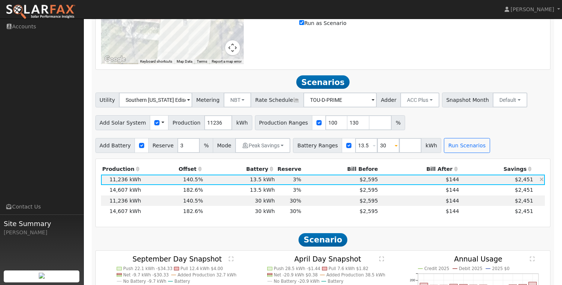
click at [447, 180] on span "$144" at bounding box center [452, 179] width 13 height 6
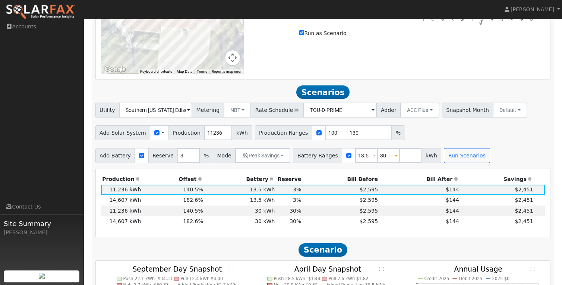
scroll to position [558, 0]
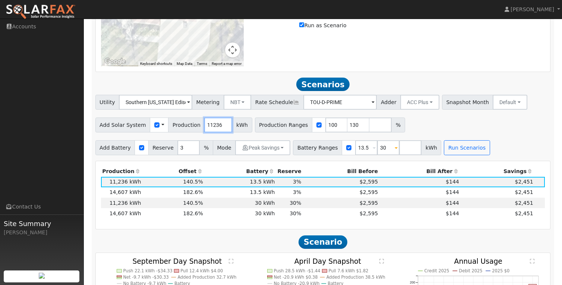
click at [216, 127] on input "11236" at bounding box center [218, 124] width 28 height 15
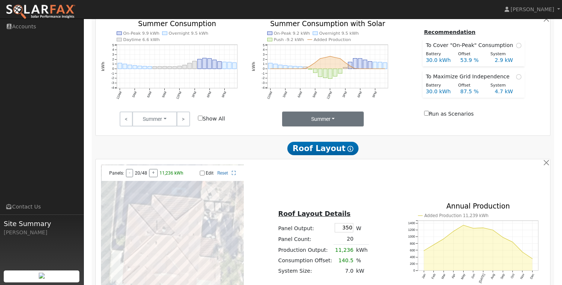
scroll to position [307, 0]
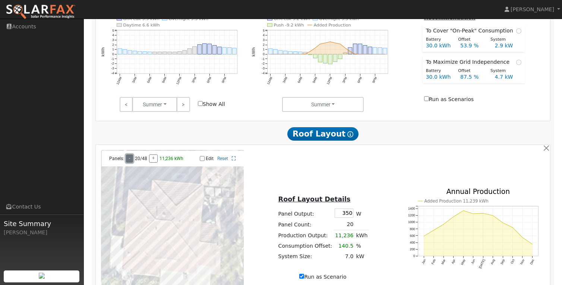
type input "10704"
click at [129, 159] on button "-" at bounding box center [129, 158] width 7 height 8
type input "10168"
click at [129, 159] on button "-" at bounding box center [129, 158] width 7 height 8
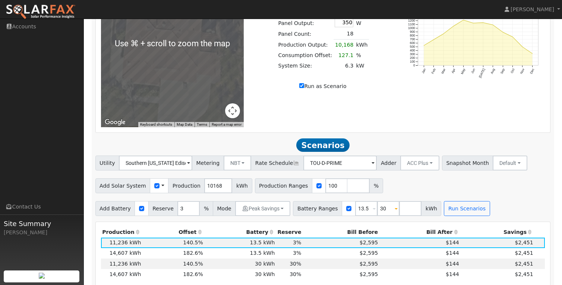
scroll to position [497, 0]
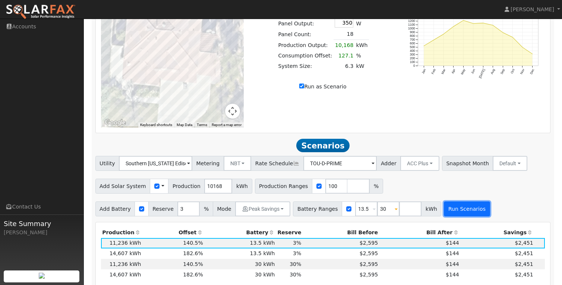
click at [447, 216] on button "Run Scenarios" at bounding box center [467, 208] width 46 height 15
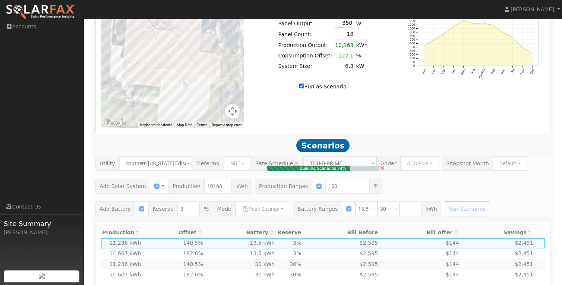
type input "6.3"
type input "$22,050"
type input "$6,615"
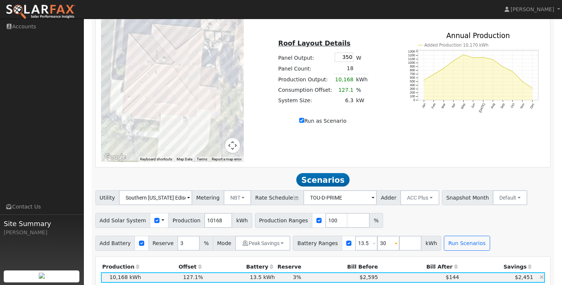
scroll to position [389, 0]
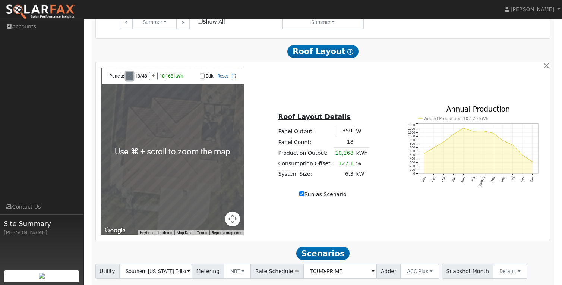
click at [129, 80] on button "-" at bounding box center [129, 76] width 7 height 8
type input "9085"
click at [129, 80] on button "-" at bounding box center [129, 76] width 7 height 8
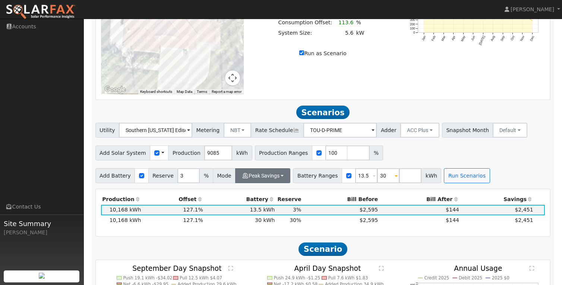
scroll to position [532, 0]
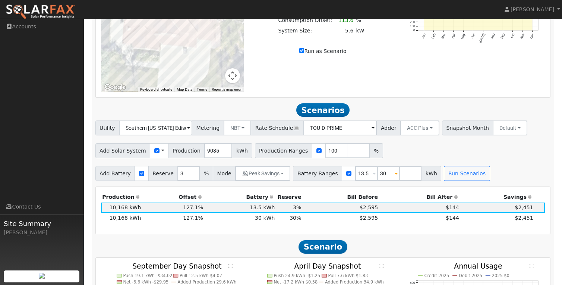
click at [460, 185] on div "Scenario Report Powered by SolarFax ® Energy Consumption Overview Show Help Thi…" at bounding box center [323, 159] width 463 height 1141
click at [459, 181] on button "Run Scenarios" at bounding box center [467, 173] width 46 height 15
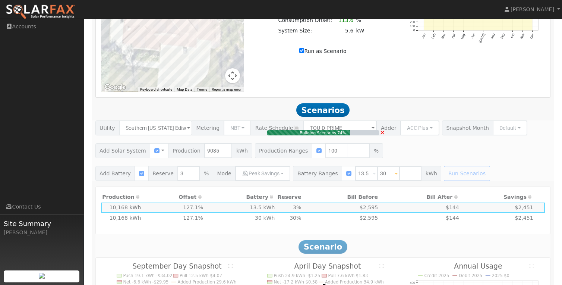
type input "5.6"
type input "$19,600"
type input "$5,880"
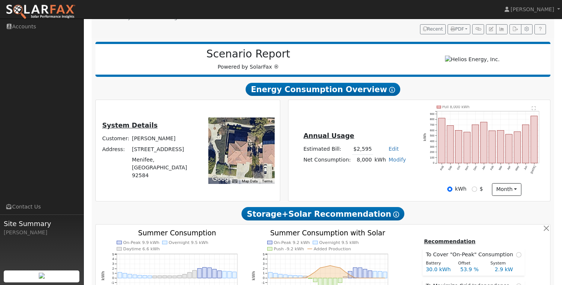
scroll to position [91, 0]
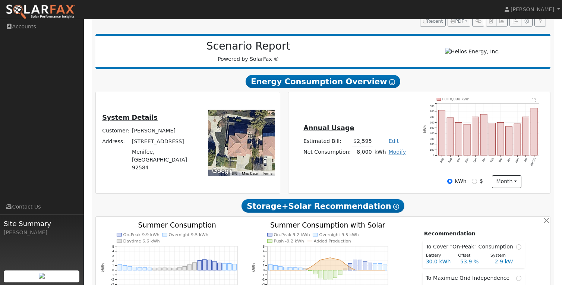
click at [392, 155] on link "Modify" at bounding box center [398, 152] width 18 height 6
click at [389, 143] on link "Edit" at bounding box center [394, 141] width 10 height 6
click at [363, 156] on td "8,000" at bounding box center [362, 151] width 21 height 11
click at [371, 174] on div "Annual Usage Estimated Bill: $2,400 Edit Estimated Bill $ 2400 Annual Net Consu…" at bounding box center [419, 143] width 259 height 90
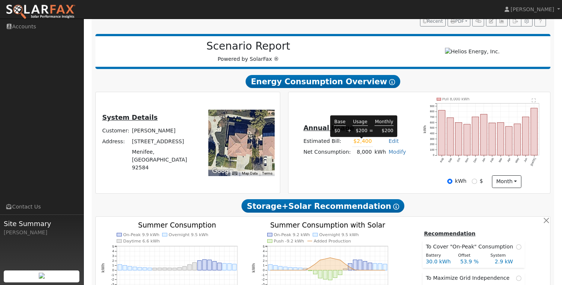
click at [364, 144] on td "$2,400" at bounding box center [362, 141] width 21 height 11
click at [393, 144] on link "Edit" at bounding box center [394, 141] width 10 height 6
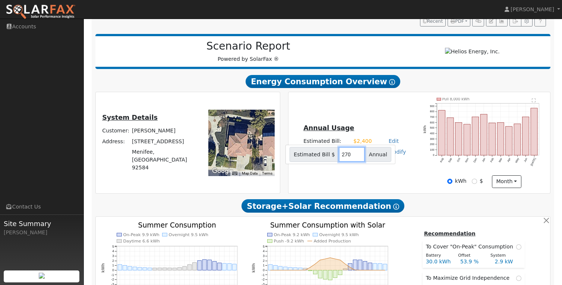
type input "2700"
click at [367, 162] on div "Annual Usage Estimated Bill: $2,700 Edit Estimated Bill $ 2700 Annual Net Consu…" at bounding box center [354, 143] width 129 height 40
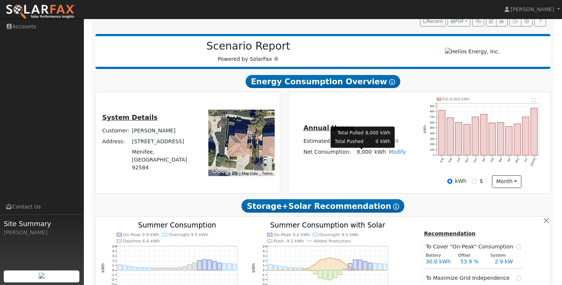
click at [364, 156] on td "8,000" at bounding box center [362, 151] width 21 height 11
click at [374, 162] on div "Annual Usage Estimated Bill: $2,700 Edit Estimated Bill $ 2700 Annual Net Consu…" at bounding box center [354, 143] width 129 height 40
click at [393, 154] on link "Modify" at bounding box center [398, 152] width 18 height 6
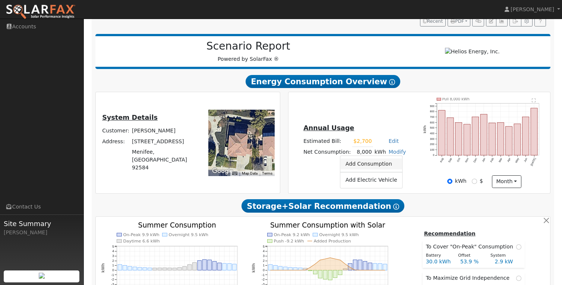
click at [379, 165] on link "Add Consumption" at bounding box center [371, 163] width 62 height 10
type input "8000"
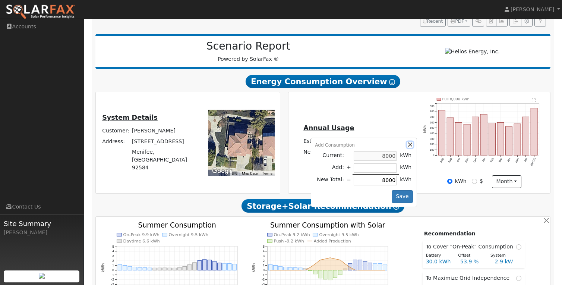
click at [407, 147] on button "button" at bounding box center [410, 145] width 6 height 6
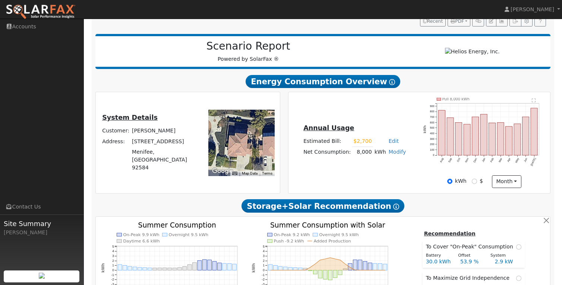
drag, startPoint x: 402, startPoint y: 147, endPoint x: 428, endPoint y: 169, distance: 34.1
click at [405, 150] on div "Annual Usage Estimated Bill: $2,700 Edit Estimated Bill $ 2700 Annual Net Consu…" at bounding box center [354, 143] width 129 height 40
click at [452, 192] on div "Annual Usage Estimated Bill: $2,700 Edit Estimated Bill $ 2700 Annual Net Consu…" at bounding box center [419, 142] width 262 height 101
click at [452, 188] on div "kWh $ month Day Month" at bounding box center [483, 181] width 129 height 13
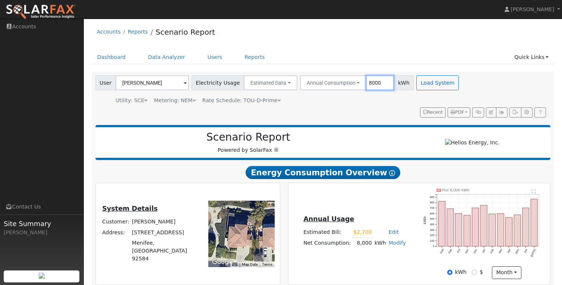
click at [373, 86] on input "8000" at bounding box center [380, 82] width 28 height 15
type input "9000"
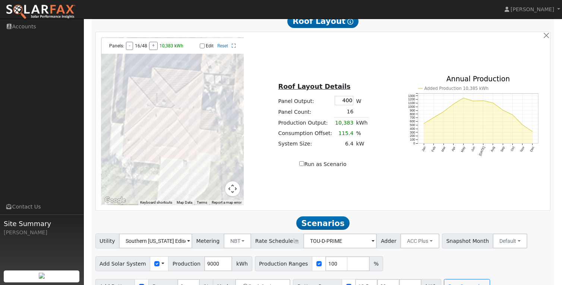
scroll to position [439, 0]
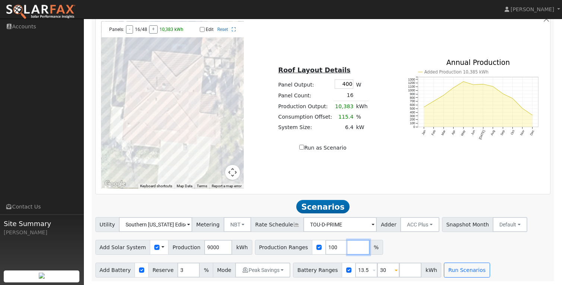
click at [351, 249] on input "number" at bounding box center [358, 247] width 22 height 15
type input "130"
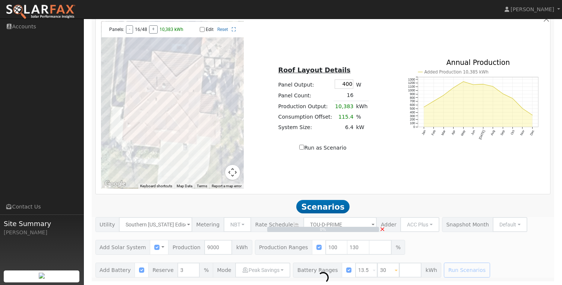
click at [303, 146] on input "Run as Scenario" at bounding box center [301, 147] width 5 height 5
checkbox input "true"
type input "10383"
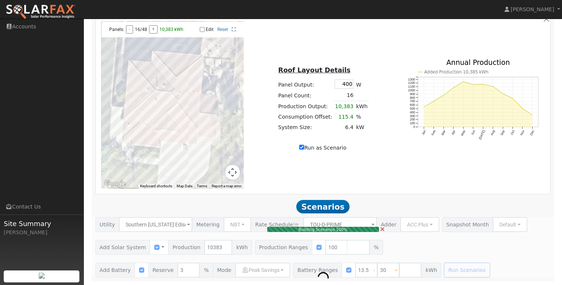
type input "6.4"
type input "$22,400"
type input "$6,720"
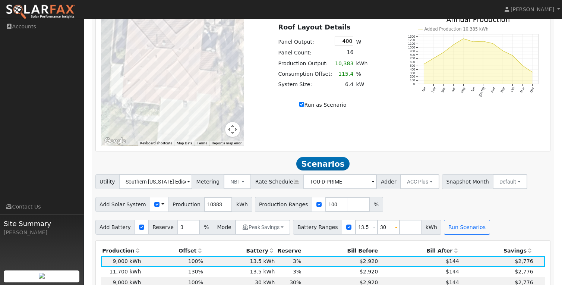
scroll to position [475, 0]
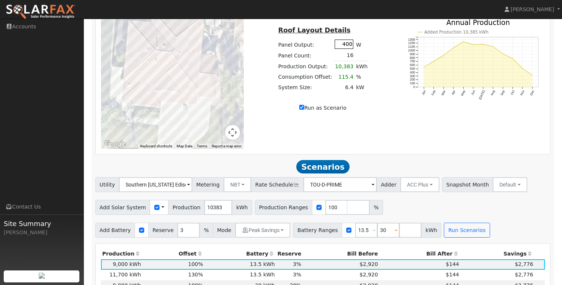
click at [339, 47] on input "400" at bounding box center [344, 43] width 19 height 9
type input "350"
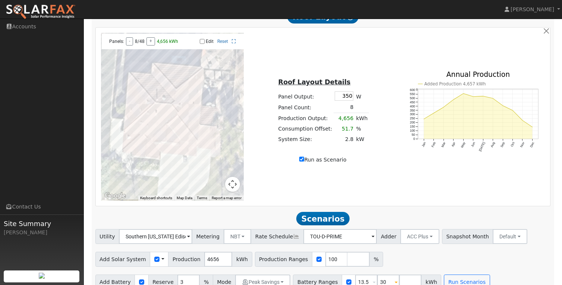
scroll to position [411, 0]
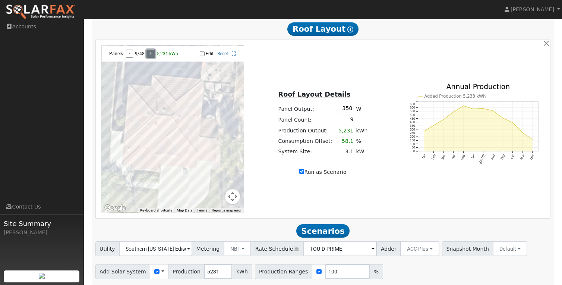
click at [147, 55] on button "+" at bounding box center [150, 54] width 9 height 8
click at [147, 55] on div "Panels: - 9/48 + 5,231 kWh" at bounding box center [142, 54] width 75 height 8
click at [147, 55] on div "Panels: - 10/48 + 5,786 kWh" at bounding box center [142, 54] width 75 height 8
click at [147, 55] on div "Panels: - 11/48 + 6,337 kWh" at bounding box center [142, 54] width 75 height 8
click at [151, 56] on button "+" at bounding box center [153, 54] width 9 height 8
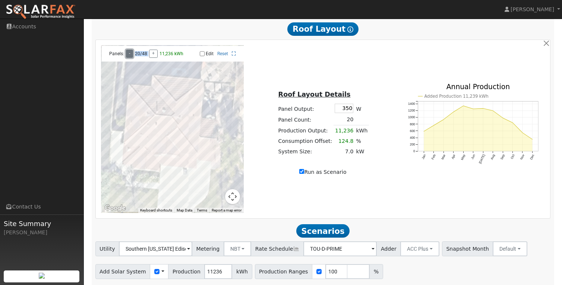
click at [127, 56] on button "-" at bounding box center [129, 54] width 7 height 8
click at [337, 166] on div "Roof Layout Details Panel Output: 350 W Panel Count: 24 Production Output: 13,2…" at bounding box center [322, 129] width 151 height 94
drag, startPoint x: 310, startPoint y: 160, endPoint x: 302, endPoint y: 160, distance: 8.2
click at [302, 160] on div "Roof Layout Details Panel Output: 350 W Panel Count: 26 Production Output: 14,2…" at bounding box center [322, 129] width 151 height 94
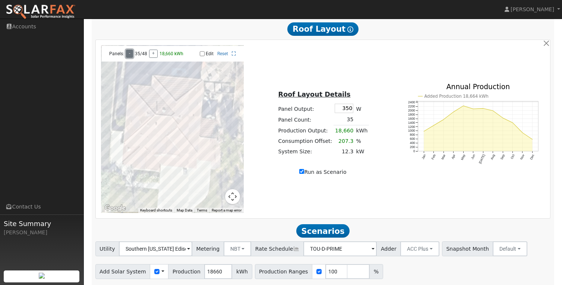
click at [129, 57] on button "-" at bounding box center [129, 54] width 7 height 8
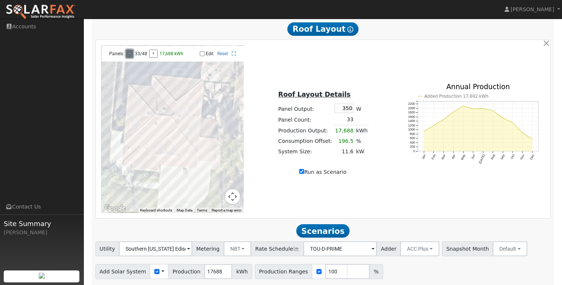
click at [129, 57] on button "-" at bounding box center [129, 54] width 7 height 8
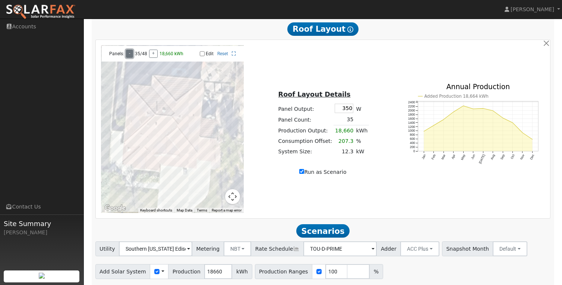
click at [129, 57] on button "-" at bounding box center [129, 54] width 7 height 8
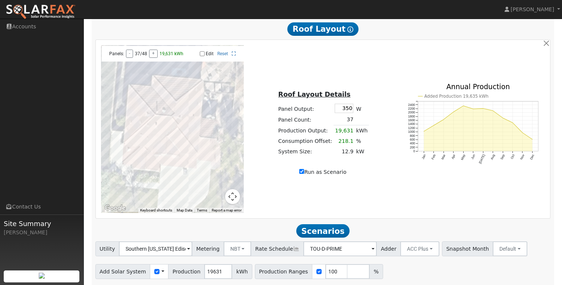
click at [336, 237] on span "Scenarios" at bounding box center [322, 230] width 53 height 13
type input "21568"
click at [303, 174] on input "Run as Scenario" at bounding box center [301, 171] width 5 height 5
checkbox input "false"
type input "9000"
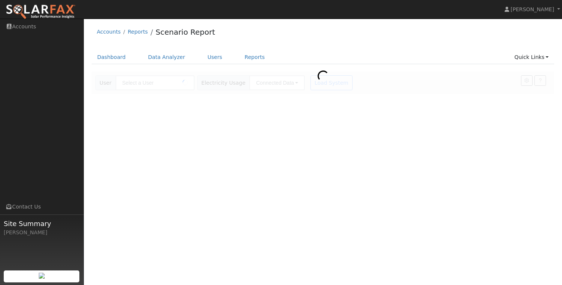
type input "[PERSON_NAME]"
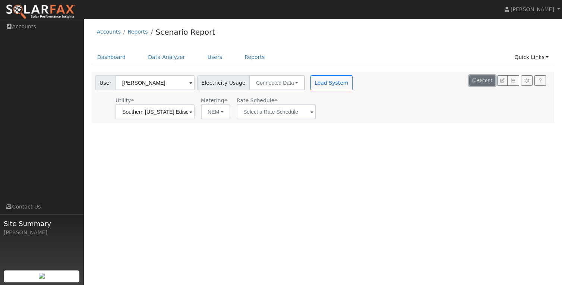
click at [487, 82] on button "Recent" at bounding box center [482, 80] width 26 height 10
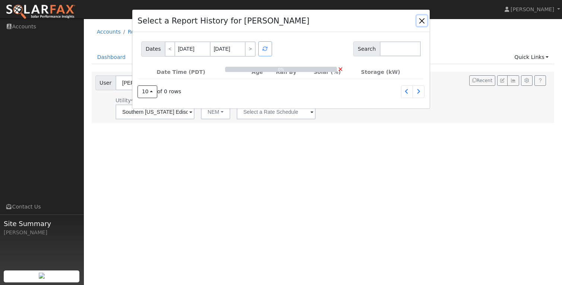
click at [420, 21] on button "button" at bounding box center [422, 20] width 10 height 10
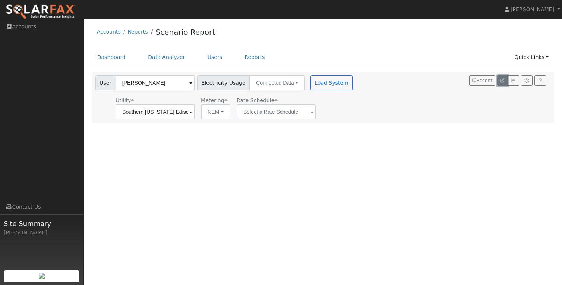
click at [502, 83] on button "button" at bounding box center [502, 80] width 10 height 10
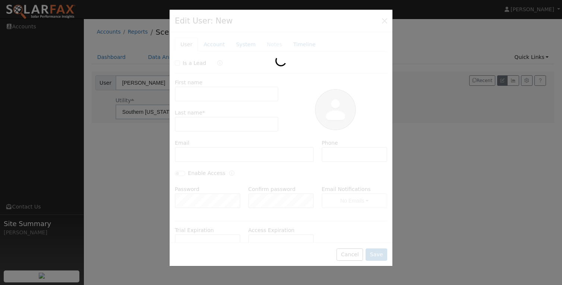
type input "Mark"
type input "Elrod"
type input "mark1elrod@yahoo.com"
type input "‭(206) 409-0302‬"
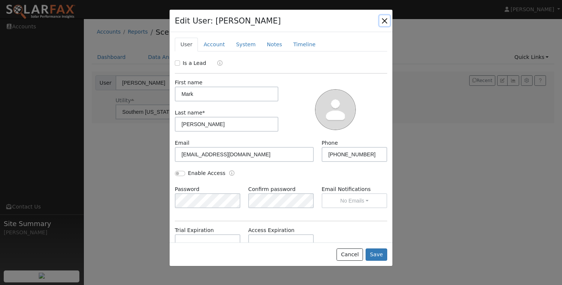
click at [382, 20] on button "button" at bounding box center [384, 20] width 10 height 10
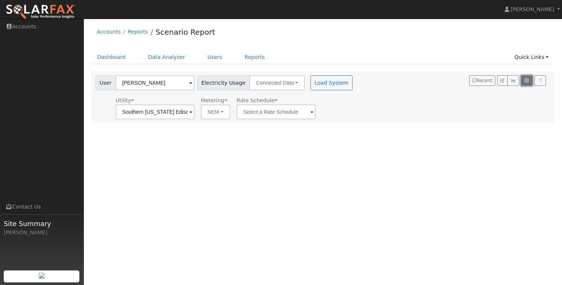
click at [525, 82] on icon "button" at bounding box center [527, 80] width 6 height 4
type input "30"
type input "45"
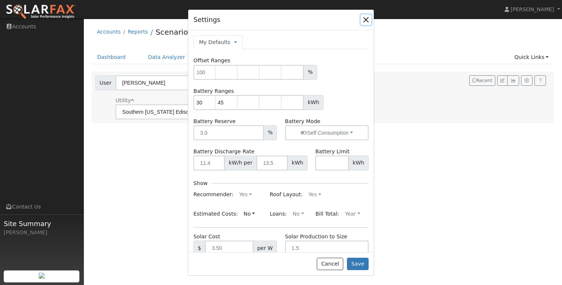
click at [361, 19] on button "button" at bounding box center [366, 20] width 10 height 10
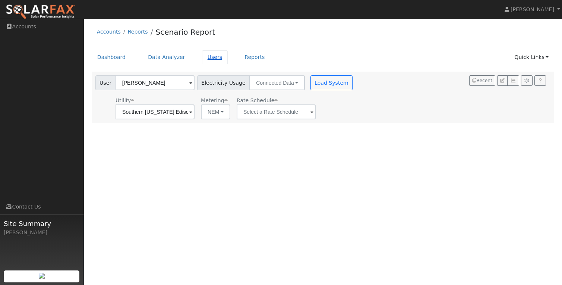
click at [212, 58] on link "Users" at bounding box center [215, 57] width 26 height 14
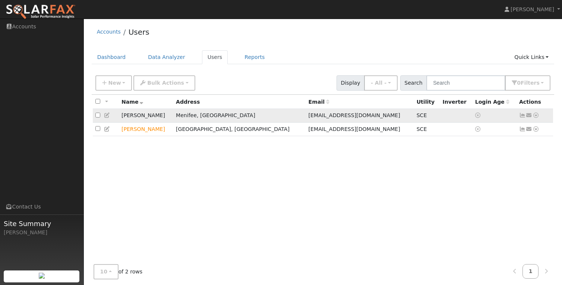
click at [537, 117] on icon at bounding box center [535, 115] width 7 height 5
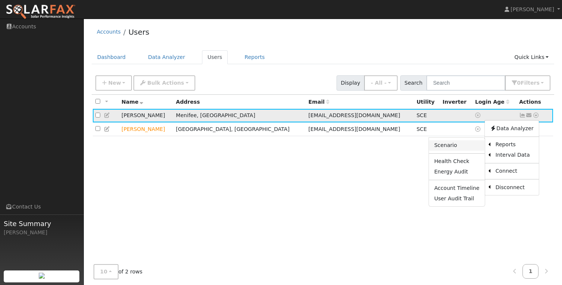
click at [471, 145] on link "Scenario" at bounding box center [457, 145] width 56 height 10
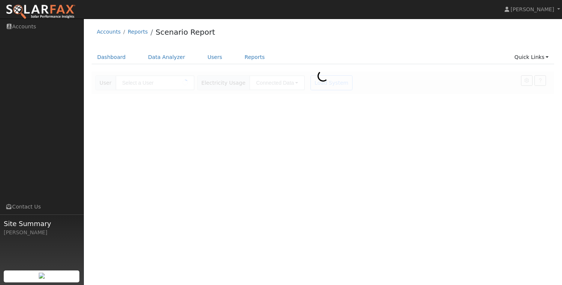
type input "[PERSON_NAME]"
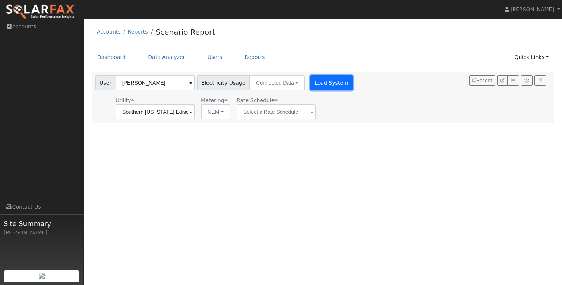
click at [322, 85] on button "Load System" at bounding box center [331, 82] width 42 height 15
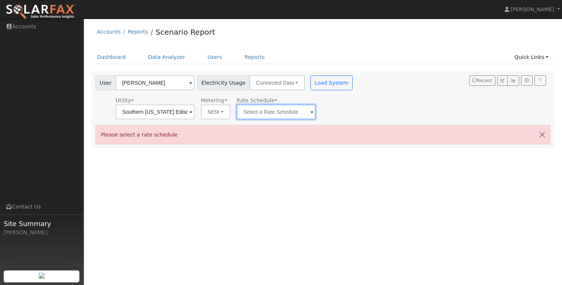
click at [194, 113] on input "text" at bounding box center [155, 111] width 79 height 15
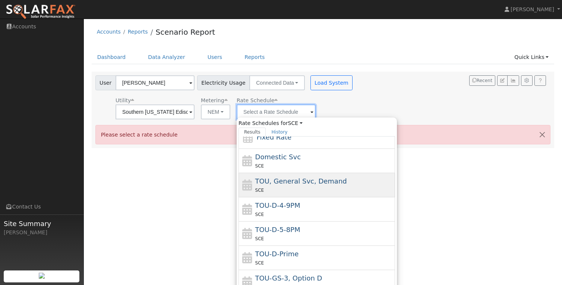
scroll to position [16, 0]
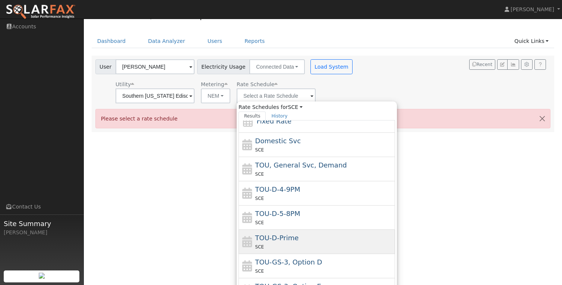
click at [286, 235] on span "TOU-D-Prime" at bounding box center [277, 238] width 44 height 8
type input "TOU-D-Prime"
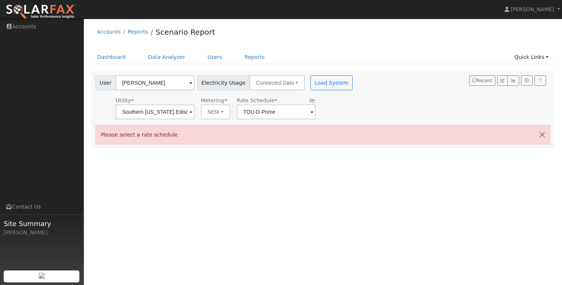
scroll to position [0, 0]
click at [407, 138] on div "Please select a rate schedule" at bounding box center [322, 134] width 455 height 19
click at [329, 87] on button "Load System" at bounding box center [331, 82] width 42 height 15
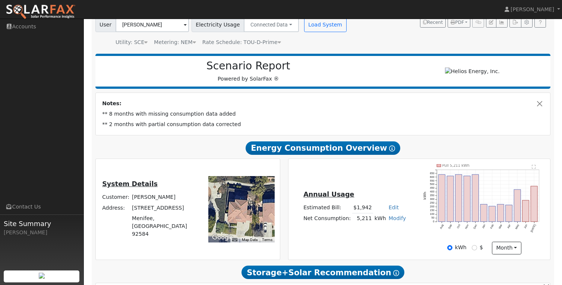
scroll to position [42, 0]
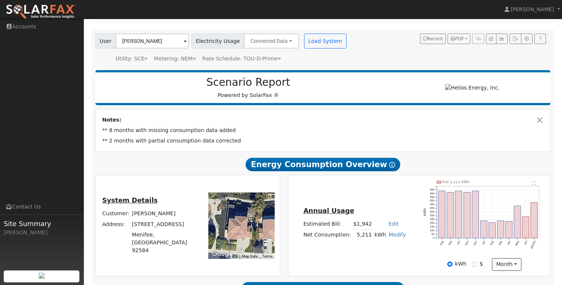
click at [394, 237] on link "Modify" at bounding box center [398, 234] width 18 height 6
click at [387, 218] on td "Annual Usage" at bounding box center [354, 211] width 105 height 13
click at [392, 237] on link "Modify" at bounding box center [398, 234] width 18 height 6
click at [386, 208] on div "Annual Usage Estimated Bill: $1,942 Edit Estimated Bill $ Annual Net Consumptio…" at bounding box center [419, 225] width 259 height 90
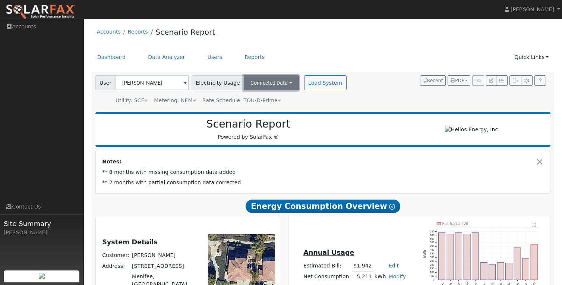
click at [259, 83] on button "Connected Data" at bounding box center [271, 82] width 55 height 15
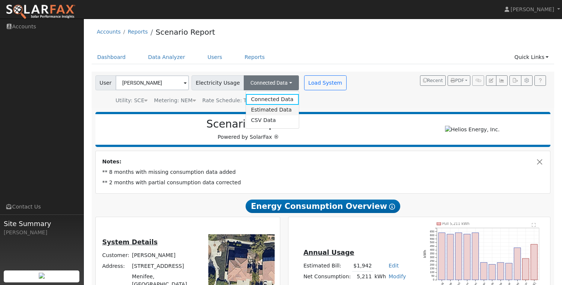
click at [265, 110] on link "Estimated Data" at bounding box center [272, 110] width 53 height 10
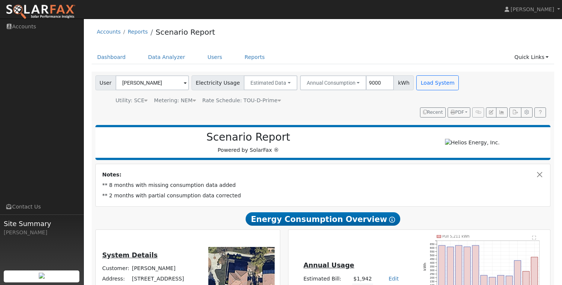
type input "9000"
click at [375, 95] on div "Utility: SCE Southern [US_STATE] Edison Metering: NEM NEM NEM NBT Rate Schedule…" at bounding box center [278, 99] width 368 height 10
click at [426, 86] on button "Load System" at bounding box center [437, 82] width 42 height 15
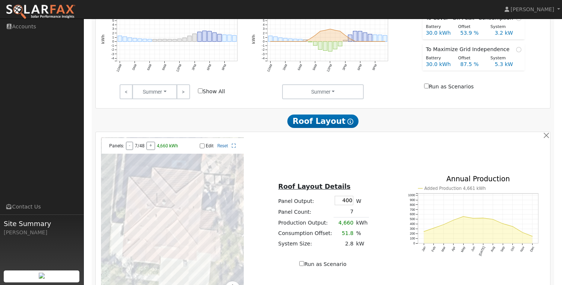
scroll to position [323, 0]
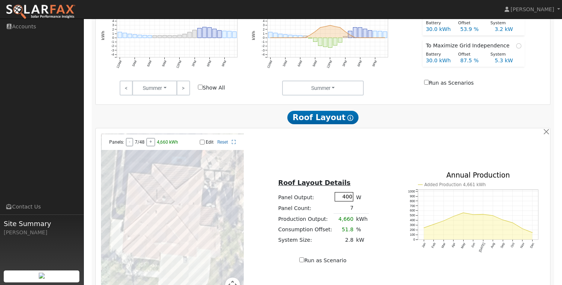
click at [346, 201] on input "400" at bounding box center [344, 196] width 19 height 9
click at [149, 146] on button "+" at bounding box center [150, 142] width 9 height 8
click at [347, 201] on input "400" at bounding box center [344, 196] width 19 height 9
type input "350"
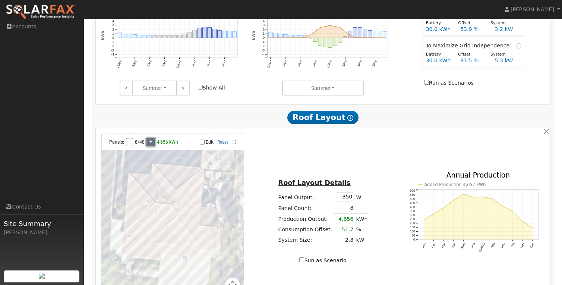
click at [150, 145] on button "+" at bounding box center [150, 142] width 9 height 8
click at [150, 145] on button "+" at bounding box center [153, 142] width 9 height 8
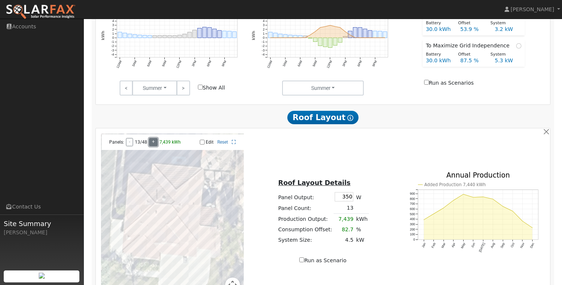
click at [150, 145] on button "+" at bounding box center [153, 142] width 9 height 8
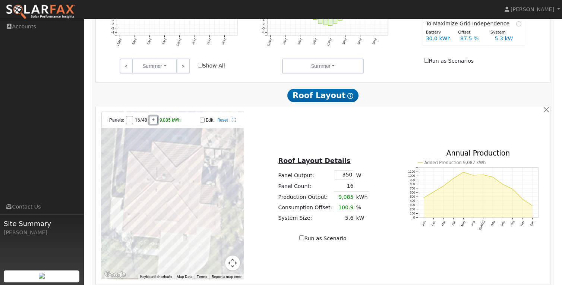
scroll to position [352, 0]
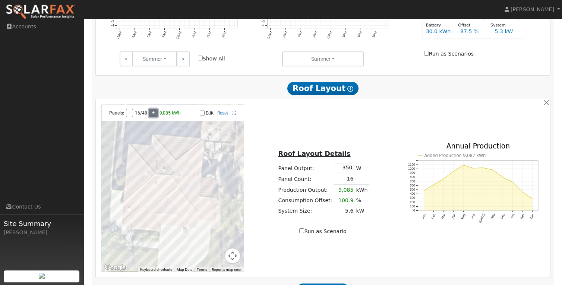
click at [154, 116] on button "+" at bounding box center [153, 113] width 9 height 8
click at [302, 232] on input "Run as Scenario" at bounding box center [301, 230] width 5 height 5
checkbox input "true"
type input "9628"
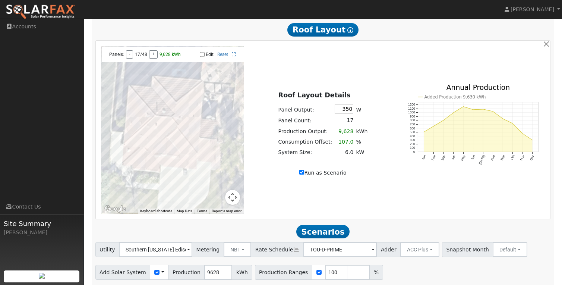
scroll to position [439, 0]
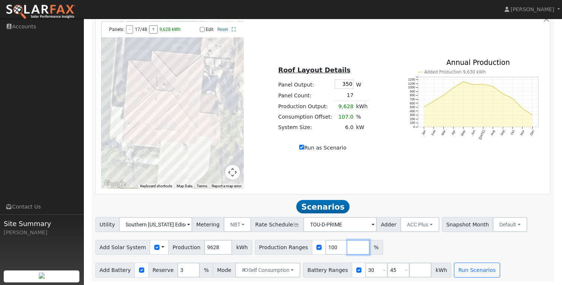
click at [347, 247] on input "number" at bounding box center [358, 247] width 22 height 15
type input "130"
click at [367, 271] on input "30" at bounding box center [376, 269] width 22 height 15
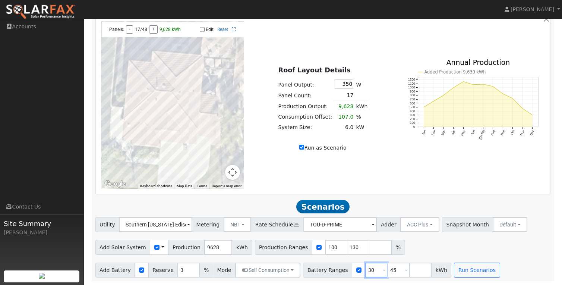
click at [367, 271] on input "30" at bounding box center [376, 269] width 22 height 15
type input "13.5"
type input "27"
click at [477, 272] on button "Run Scenarios" at bounding box center [477, 269] width 46 height 15
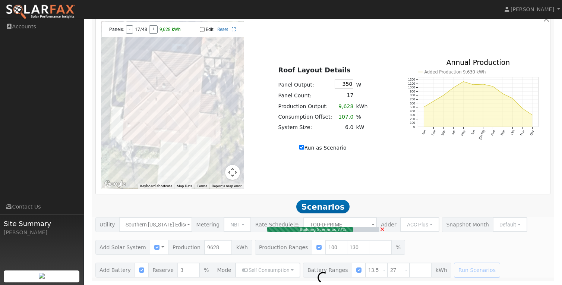
type input "6.0"
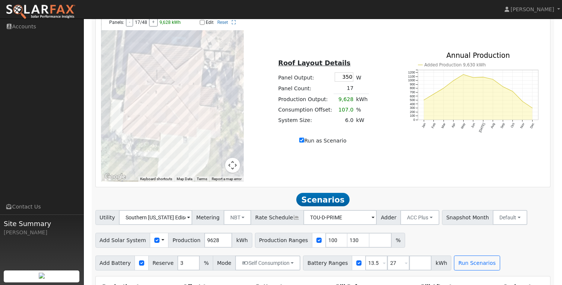
scroll to position [426, 0]
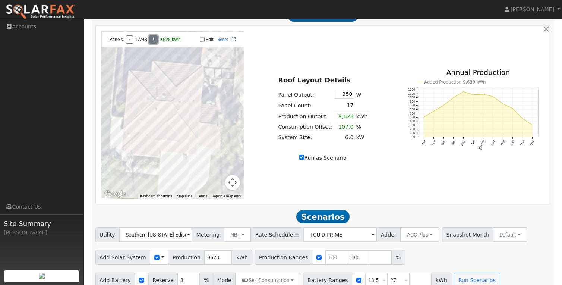
type input "10168"
click at [154, 43] on button "+" at bounding box center [153, 39] width 9 height 8
type input "10704"
click at [154, 43] on button "+" at bounding box center [153, 39] width 9 height 8
click at [325, 221] on span "Scenarios" at bounding box center [322, 216] width 53 height 13
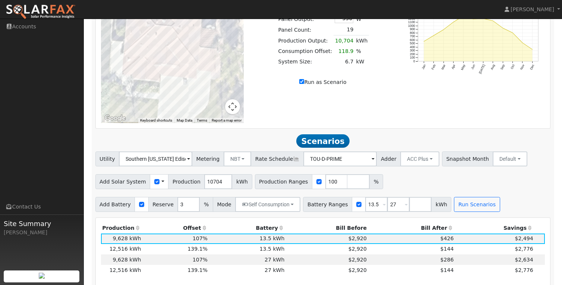
scroll to position [507, 0]
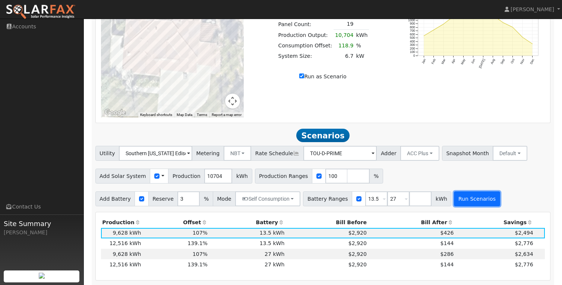
click at [466, 202] on button "Run Scenarios" at bounding box center [477, 198] width 46 height 15
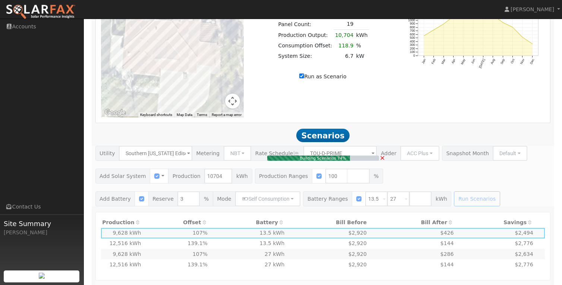
type input "6.7"
type input "$23,450"
type input "$7,035"
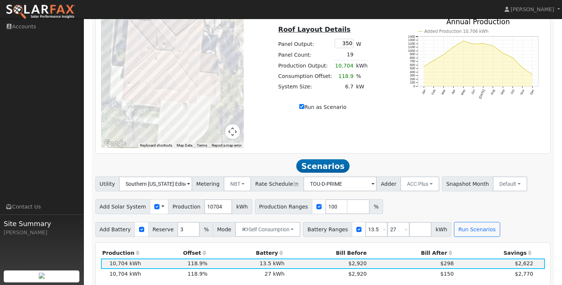
scroll to position [445, 0]
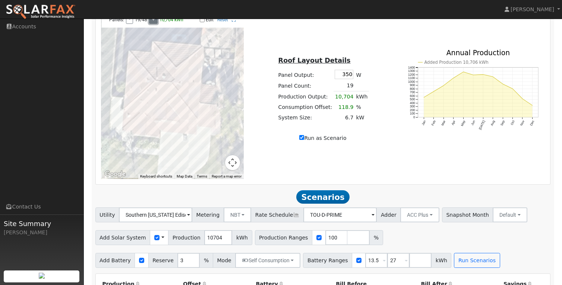
type input "11236"
click at [154, 24] on button "+" at bounding box center [153, 20] width 9 height 8
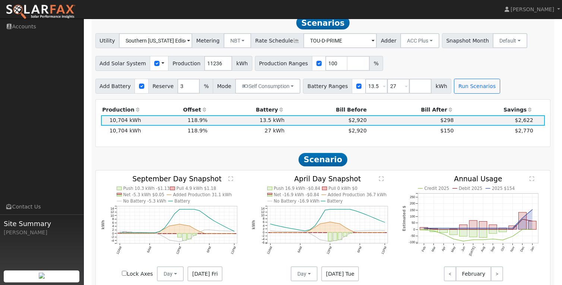
scroll to position [610, 0]
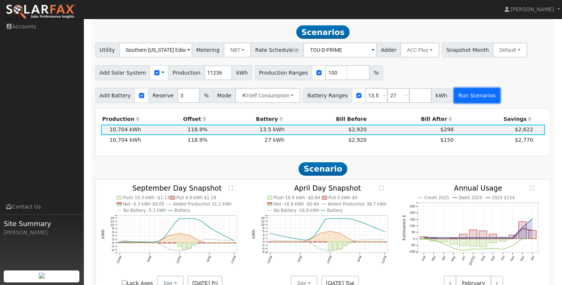
click at [462, 98] on button "Run Scenarios" at bounding box center [477, 95] width 46 height 15
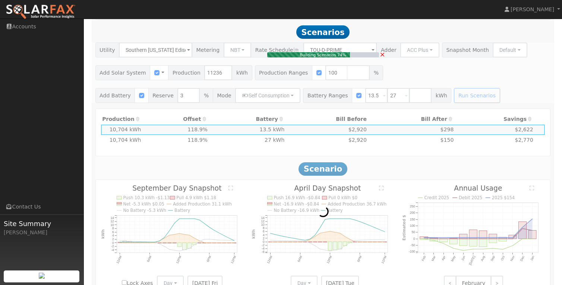
type input "7.0"
type input "$24,500"
type input "$7,350"
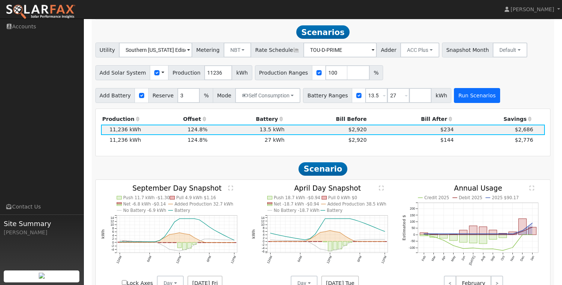
scroll to position [616, 0]
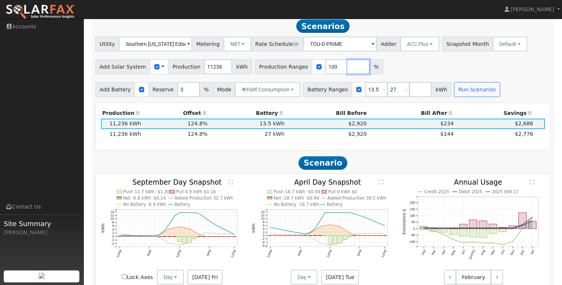
click at [349, 68] on input "number" at bounding box center [358, 66] width 22 height 15
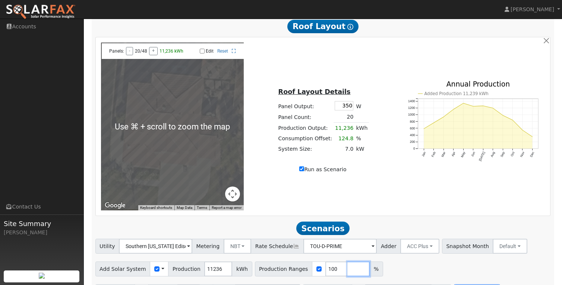
scroll to position [404, 0]
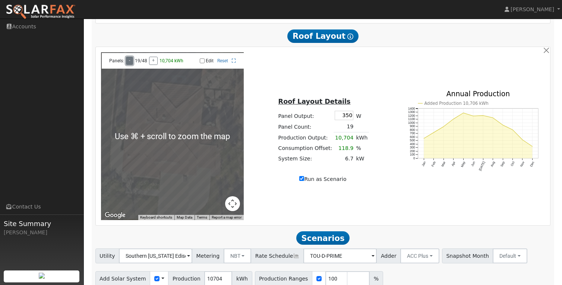
click at [129, 63] on button "-" at bounding box center [129, 61] width 7 height 8
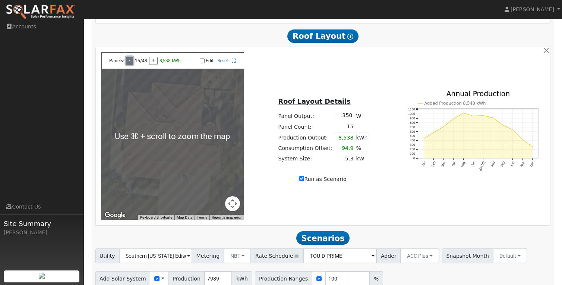
click at [129, 63] on button "-" at bounding box center [129, 61] width 7 height 8
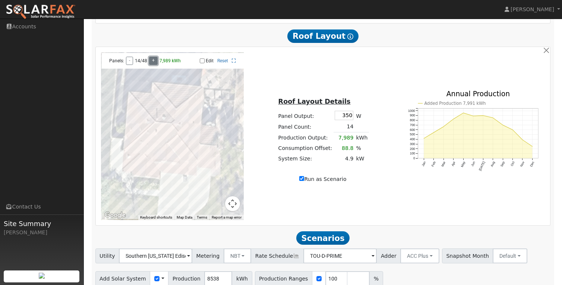
click at [152, 62] on button "+" at bounding box center [153, 61] width 9 height 8
type input "9085"
click at [152, 62] on button "+" at bounding box center [153, 61] width 9 height 8
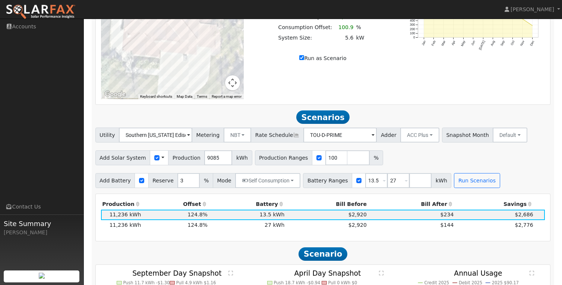
scroll to position [536, 0]
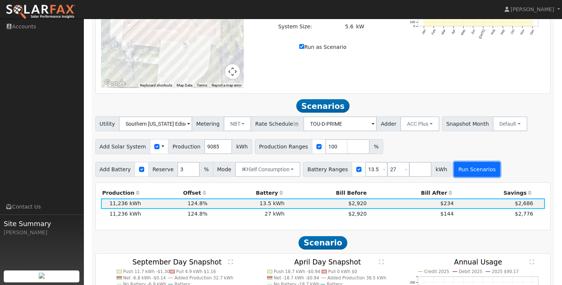
click at [465, 174] on button "Run Scenarios" at bounding box center [477, 169] width 46 height 15
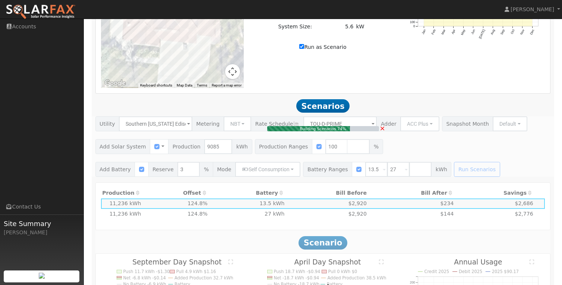
type input "5.6"
type input "$19,600"
type input "$5,880"
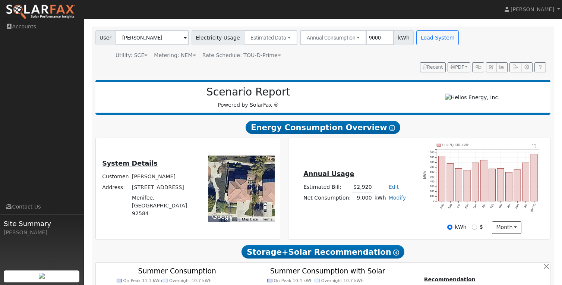
scroll to position [0, 0]
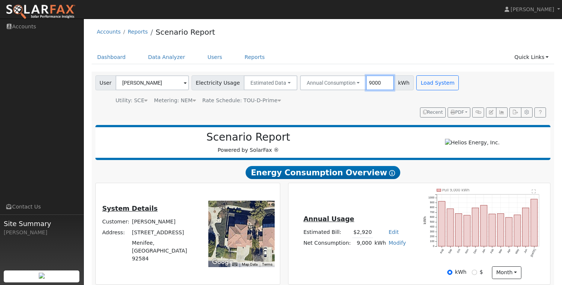
click at [366, 83] on input "9000" at bounding box center [380, 82] width 28 height 15
type input "8500"
click at [429, 79] on button "Load System" at bounding box center [437, 82] width 42 height 15
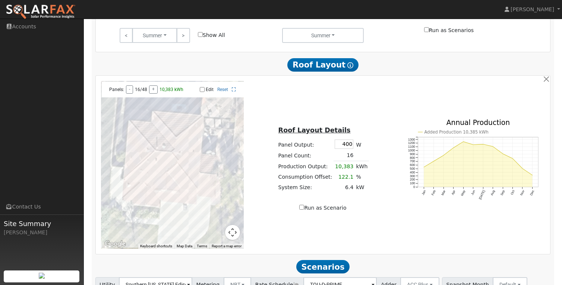
scroll to position [439, 0]
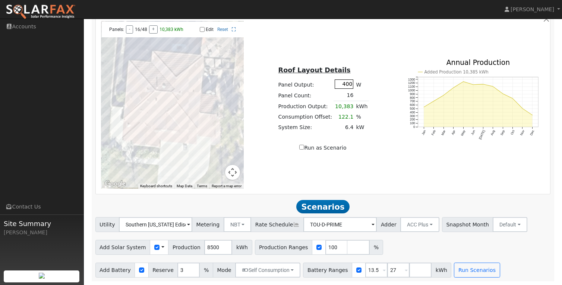
click at [347, 86] on input "400" at bounding box center [344, 83] width 19 height 9
type input "350"
click at [150, 31] on button "+" at bounding box center [150, 29] width 9 height 8
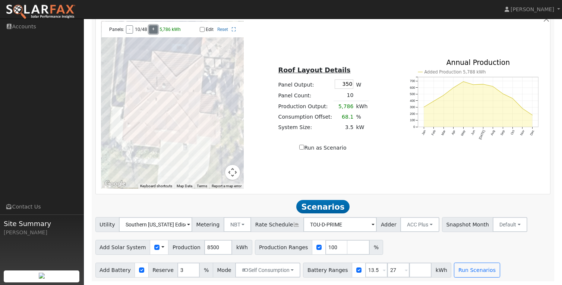
click at [150, 31] on button "+" at bounding box center [153, 29] width 9 height 8
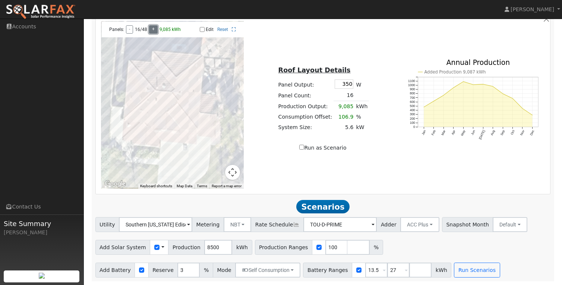
click at [150, 31] on button "+" at bounding box center [153, 29] width 9 height 8
click at [303, 148] on input "Run as Scenario" at bounding box center [301, 147] width 5 height 5
checkbox input "true"
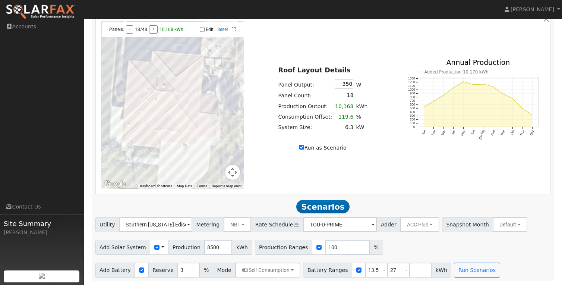
type input "10168"
click at [463, 275] on button "Run Scenarios" at bounding box center [477, 269] width 46 height 15
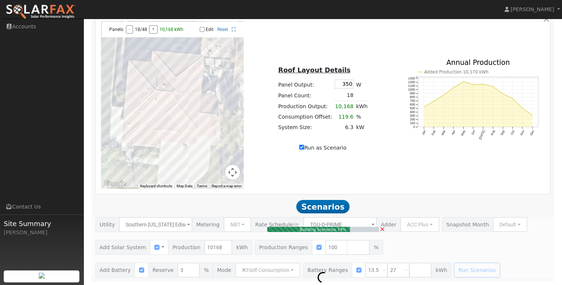
type input "6.3"
type input "$22,050"
type input "$6,615"
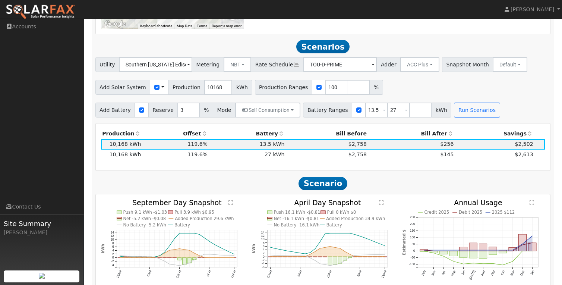
scroll to position [594, 0]
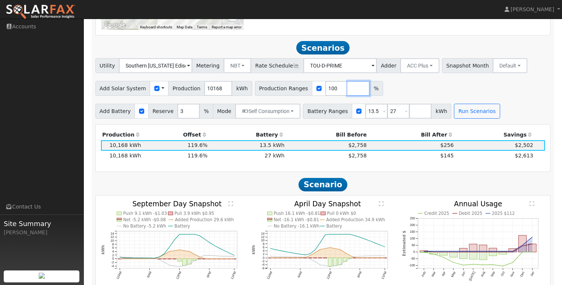
click at [347, 94] on input "number" at bounding box center [358, 88] width 22 height 15
type input "130"
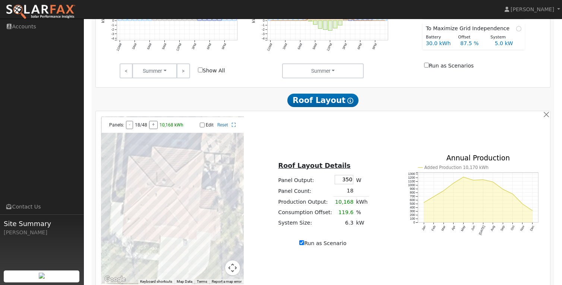
scroll to position [333, 0]
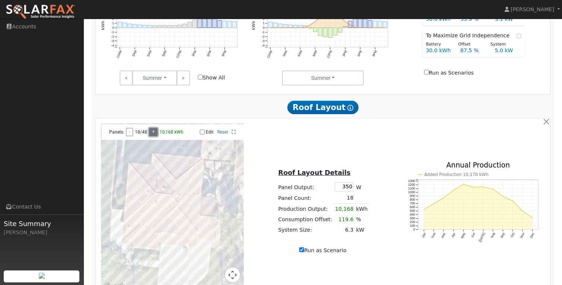
type input "10704"
click at [152, 134] on button "+" at bounding box center [153, 132] width 9 height 8
type input "11764"
click at [152, 134] on button "+" at bounding box center [153, 132] width 9 height 8
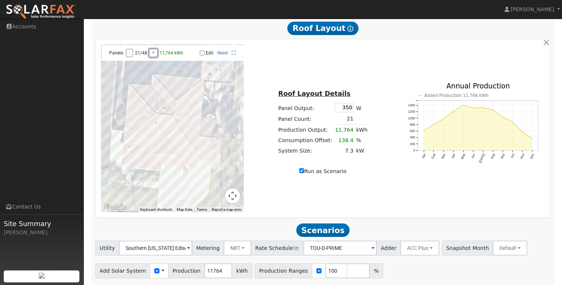
scroll to position [605, 0]
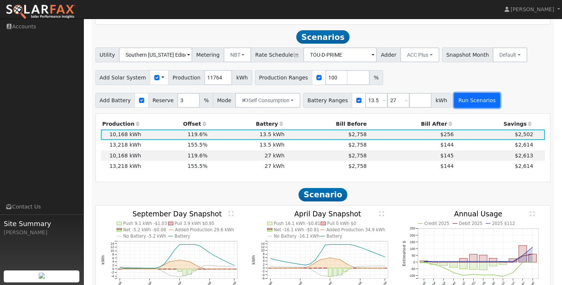
click at [480, 104] on button "Run Scenarios" at bounding box center [477, 100] width 46 height 15
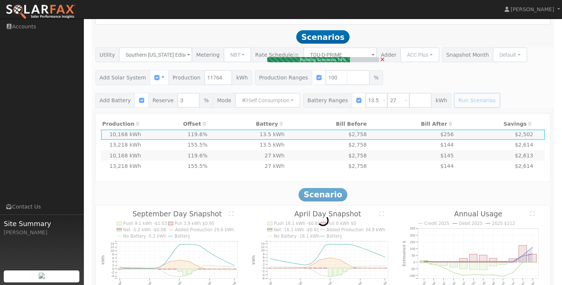
type input "7.3"
type input "$25,550"
type input "$7,665"
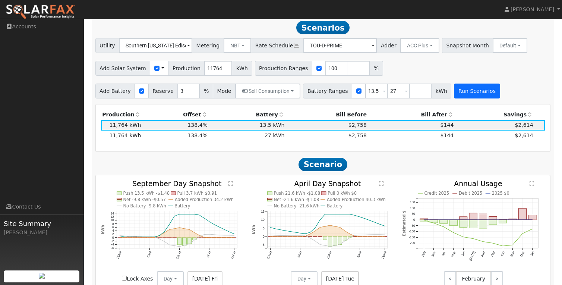
scroll to position [616, 0]
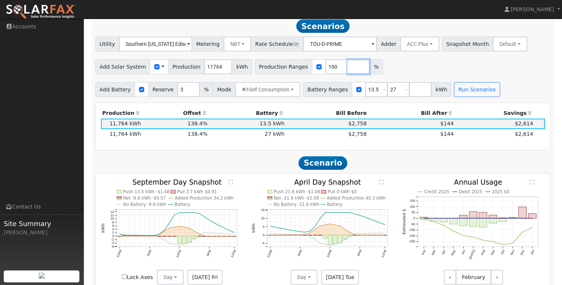
click at [347, 69] on input "number" at bounding box center [358, 66] width 22 height 15
type input "2"
type input "130"
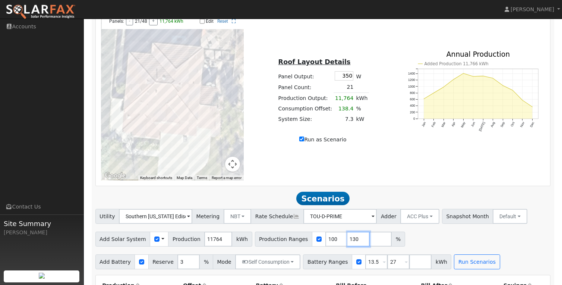
scroll to position [430, 0]
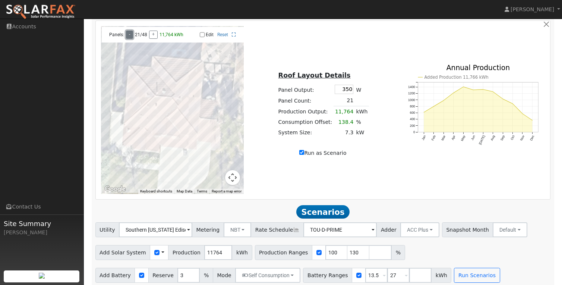
type input "11236"
click at [126, 36] on button "-" at bounding box center [129, 35] width 7 height 8
click at [349, 255] on input "number" at bounding box center [358, 252] width 22 height 15
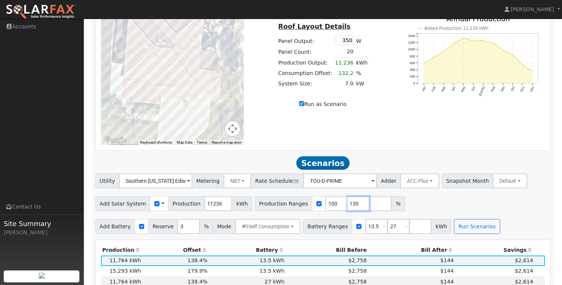
scroll to position [485, 0]
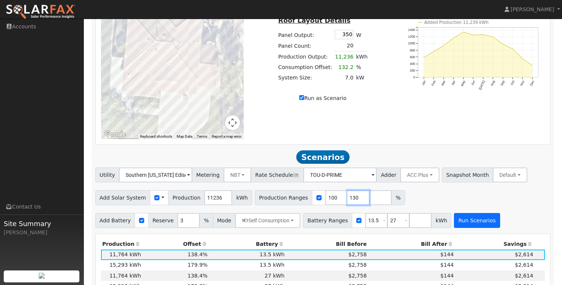
type input "130"
click at [466, 225] on button "Run Scenarios" at bounding box center [477, 220] width 46 height 15
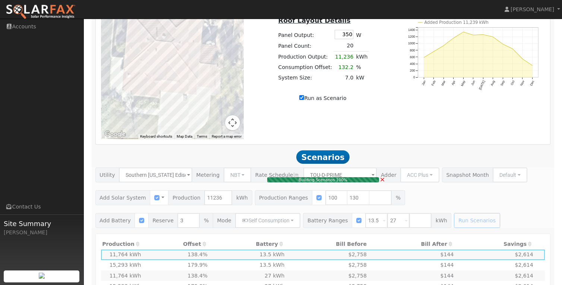
type input "7.0"
type input "$24,500"
type input "$7,350"
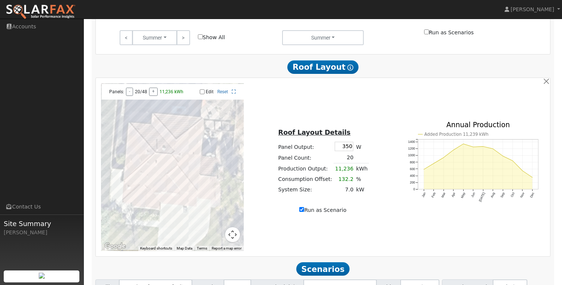
scroll to position [367, 0]
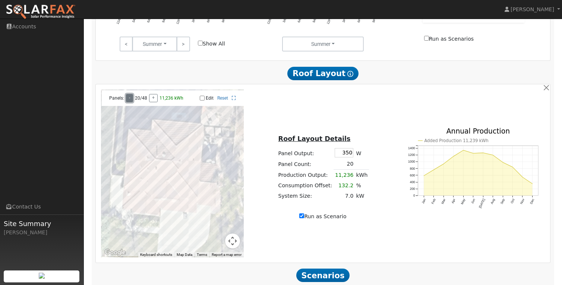
type input "10704"
click at [126, 101] on button "-" at bounding box center [129, 98] width 7 height 8
type input "10168"
click at [126, 101] on button "-" at bounding box center [129, 98] width 7 height 8
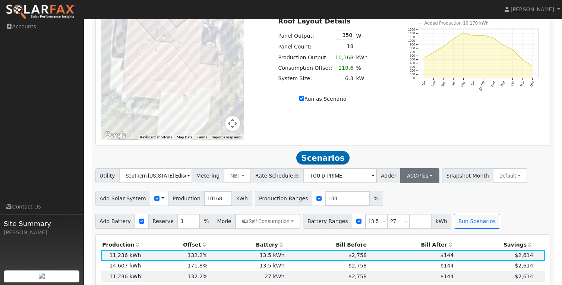
scroll to position [485, 0]
click at [347, 199] on input "number" at bounding box center [358, 197] width 22 height 15
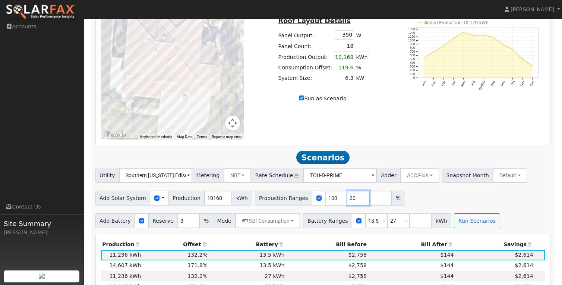
type input "2"
type input "130"
click at [459, 225] on button "Run Scenarios" at bounding box center [477, 220] width 46 height 15
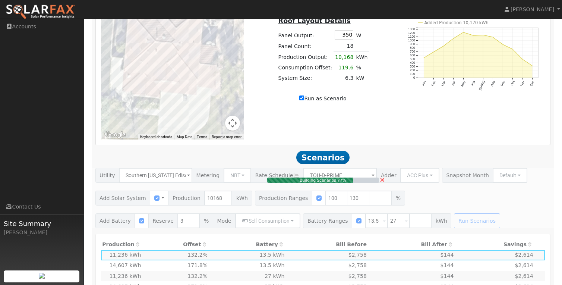
type input "6.3"
type input "$22,050"
type input "$6,615"
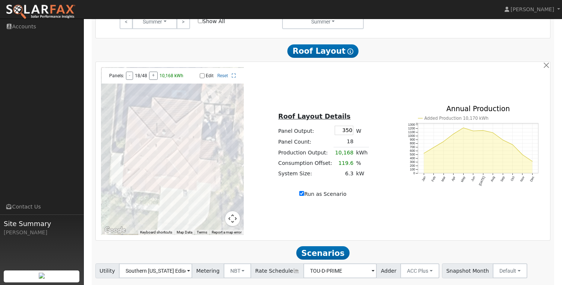
scroll to position [390, 0]
